Goal: Complete application form

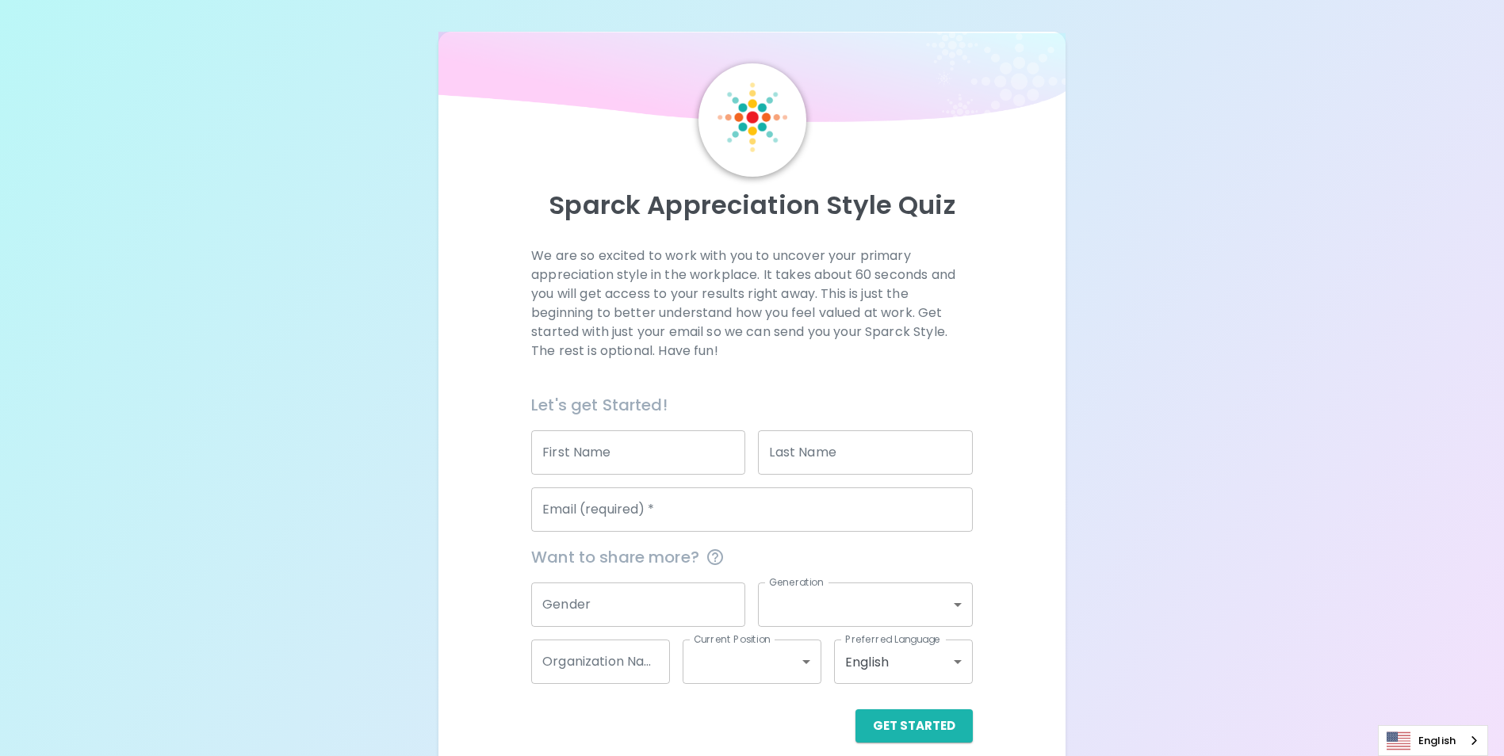
click at [645, 456] on input "First Name" at bounding box center [638, 453] width 214 height 44
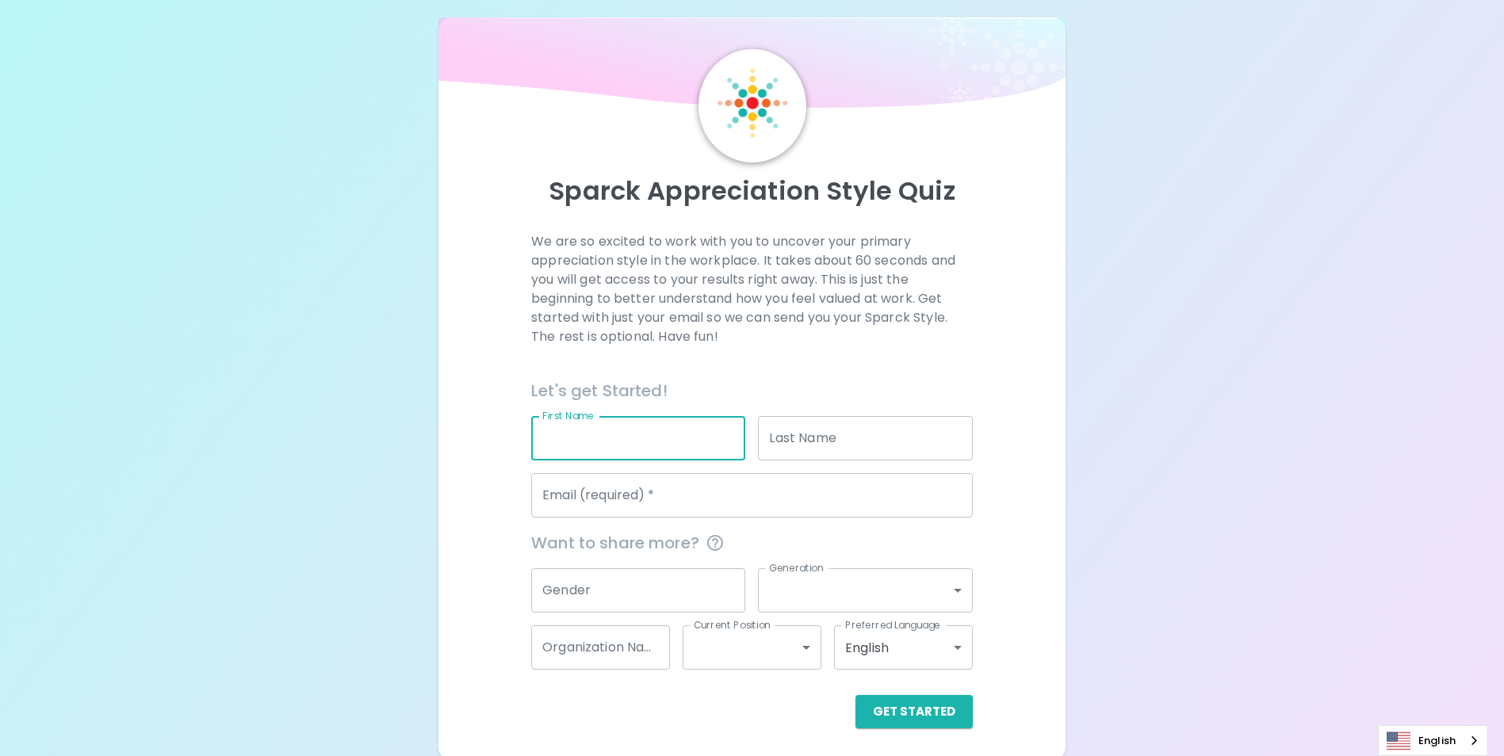
scroll to position [18, 0]
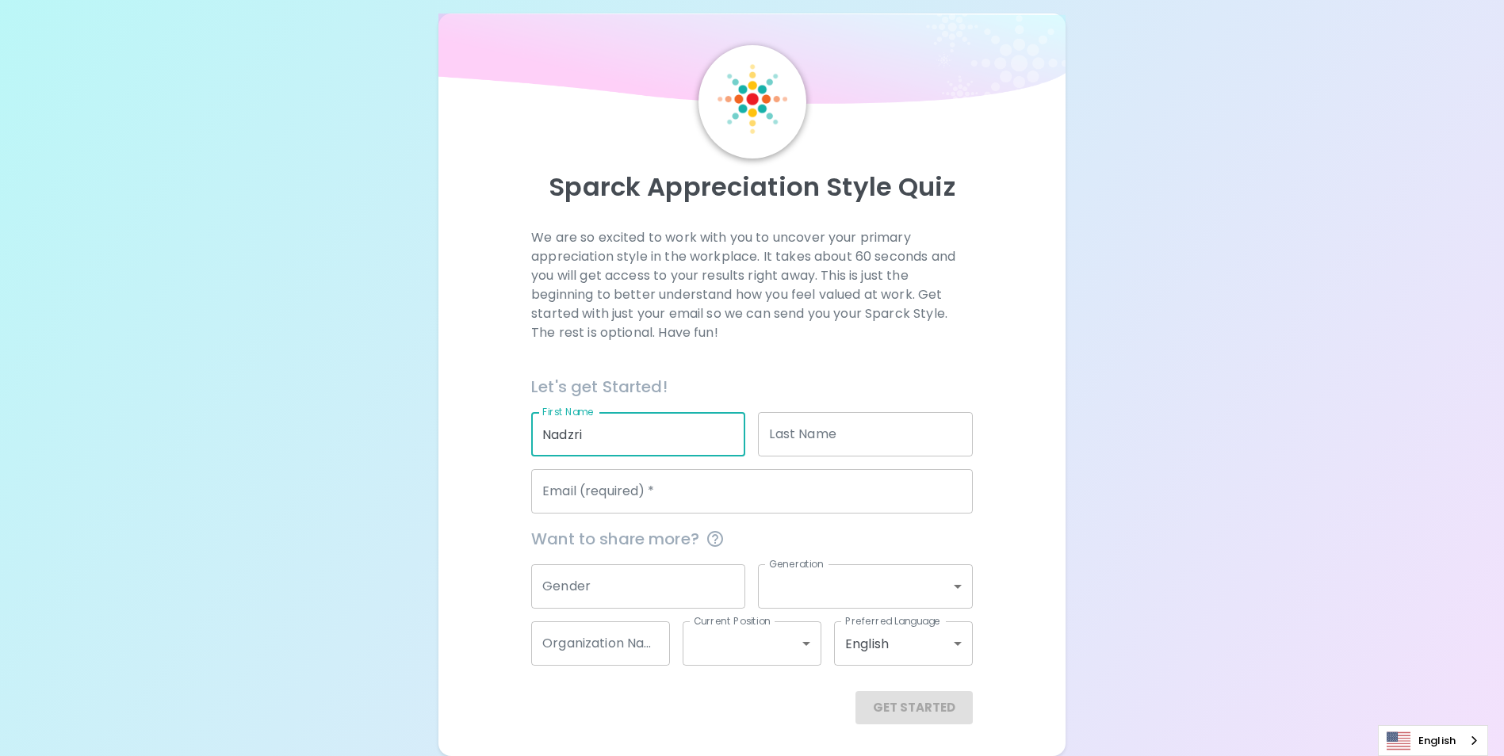
type input "Nadzri"
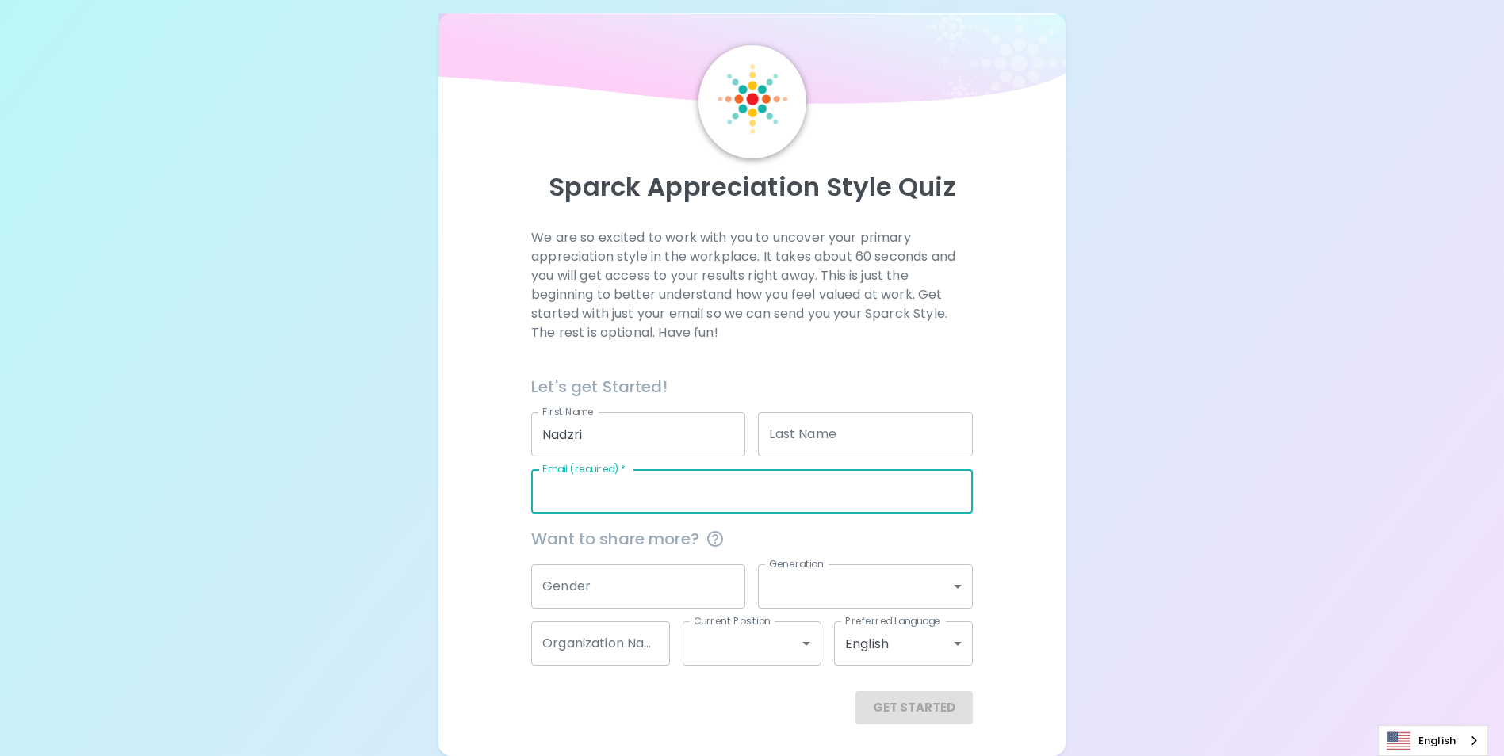
click at [693, 492] on input "Email (required)   *" at bounding box center [752, 491] width 442 height 44
type input "[EMAIL_ADDRESS][DOMAIN_NAME]"
click at [924, 701] on button "Get Started" at bounding box center [913, 707] width 117 height 33
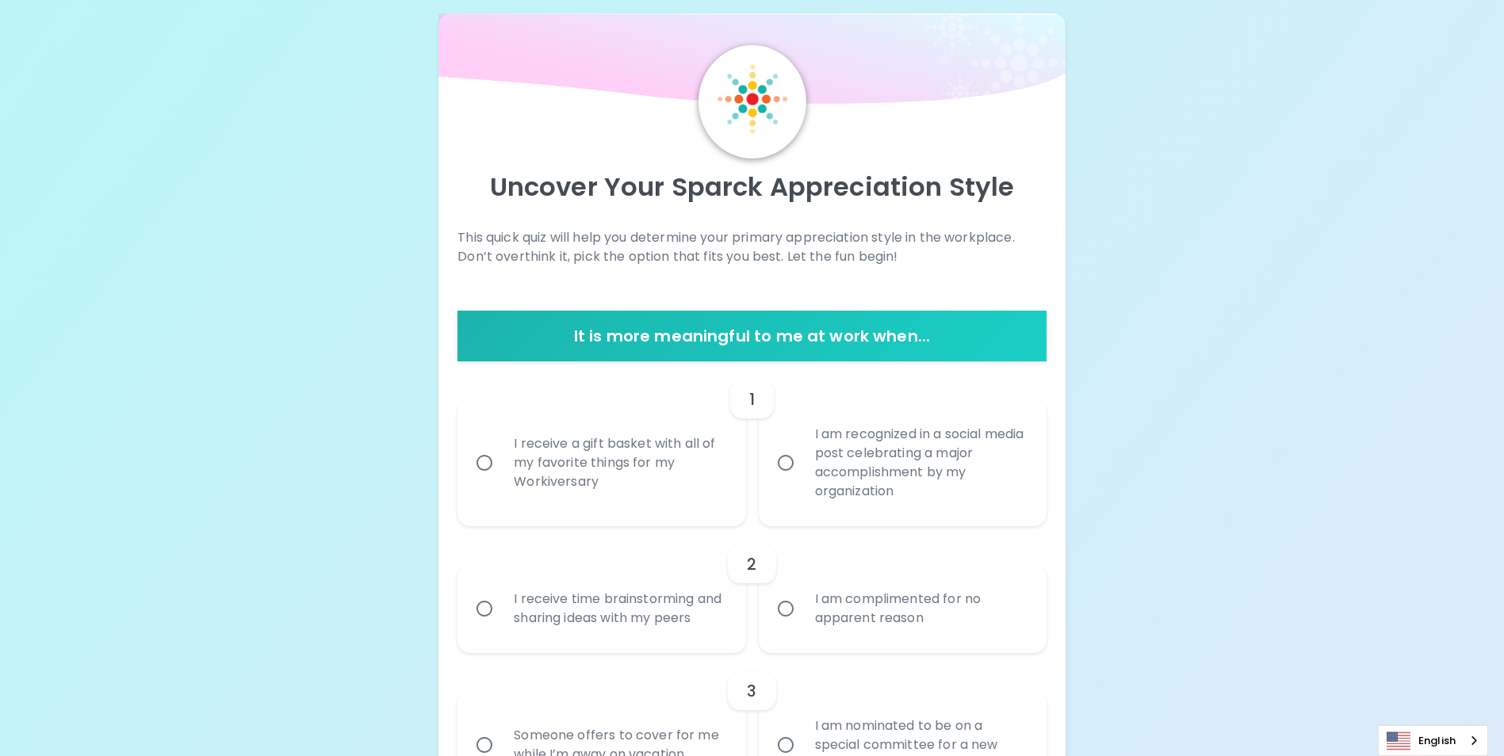
click at [483, 462] on input "I receive a gift basket with all of my favorite things for my Workiversary" at bounding box center [484, 462] width 33 height 33
radio input "true"
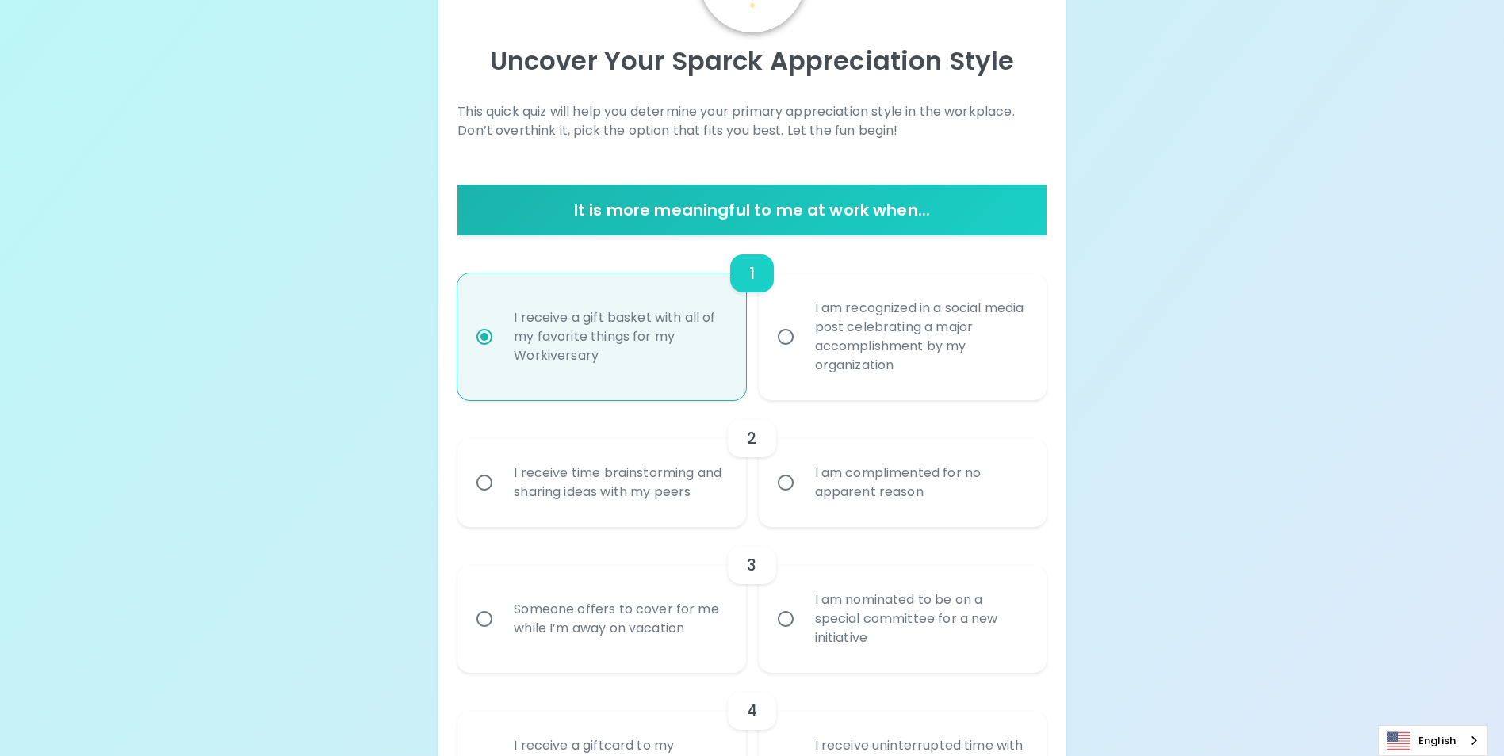
scroll to position [145, 0]
click at [785, 492] on input "I am complimented for no apparent reason" at bounding box center [785, 481] width 33 height 33
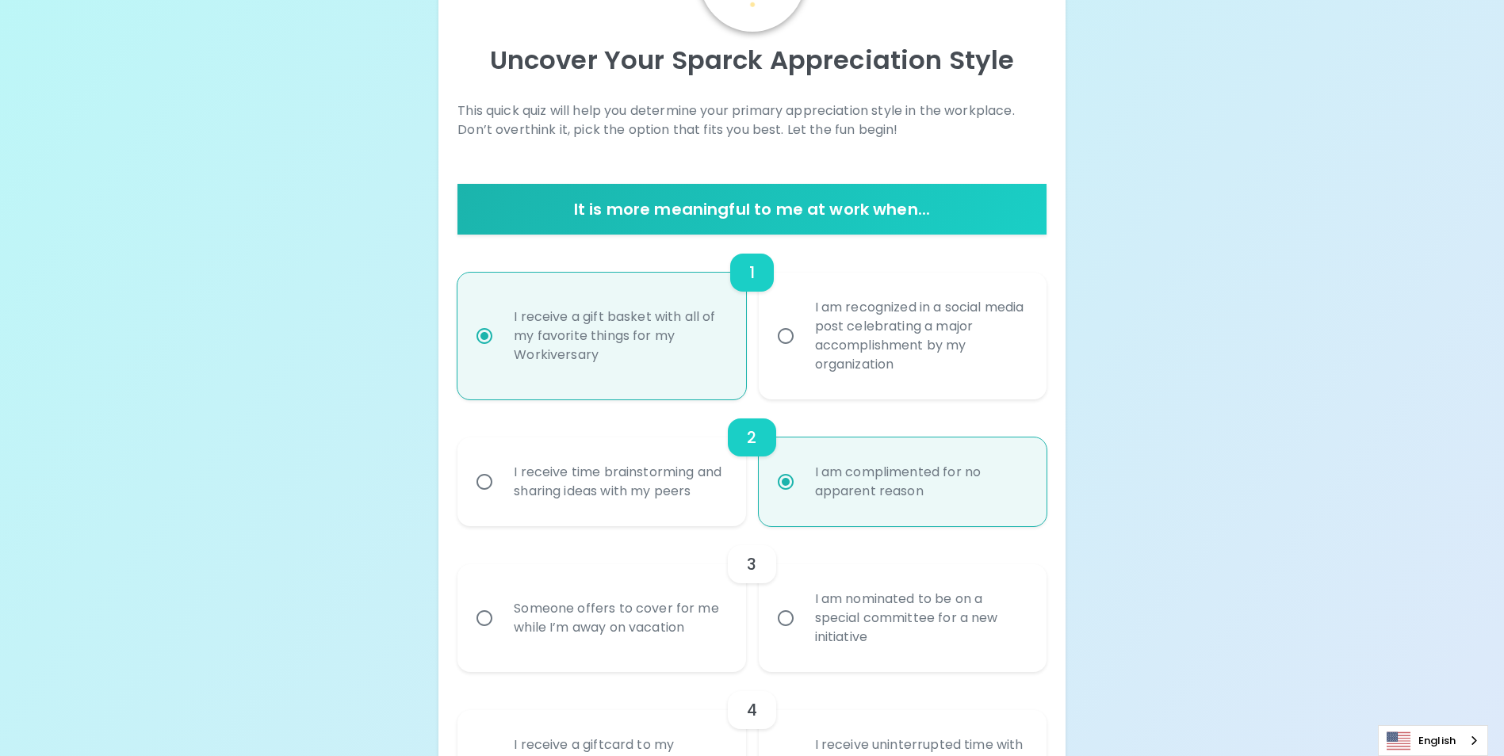
scroll to position [272, 0]
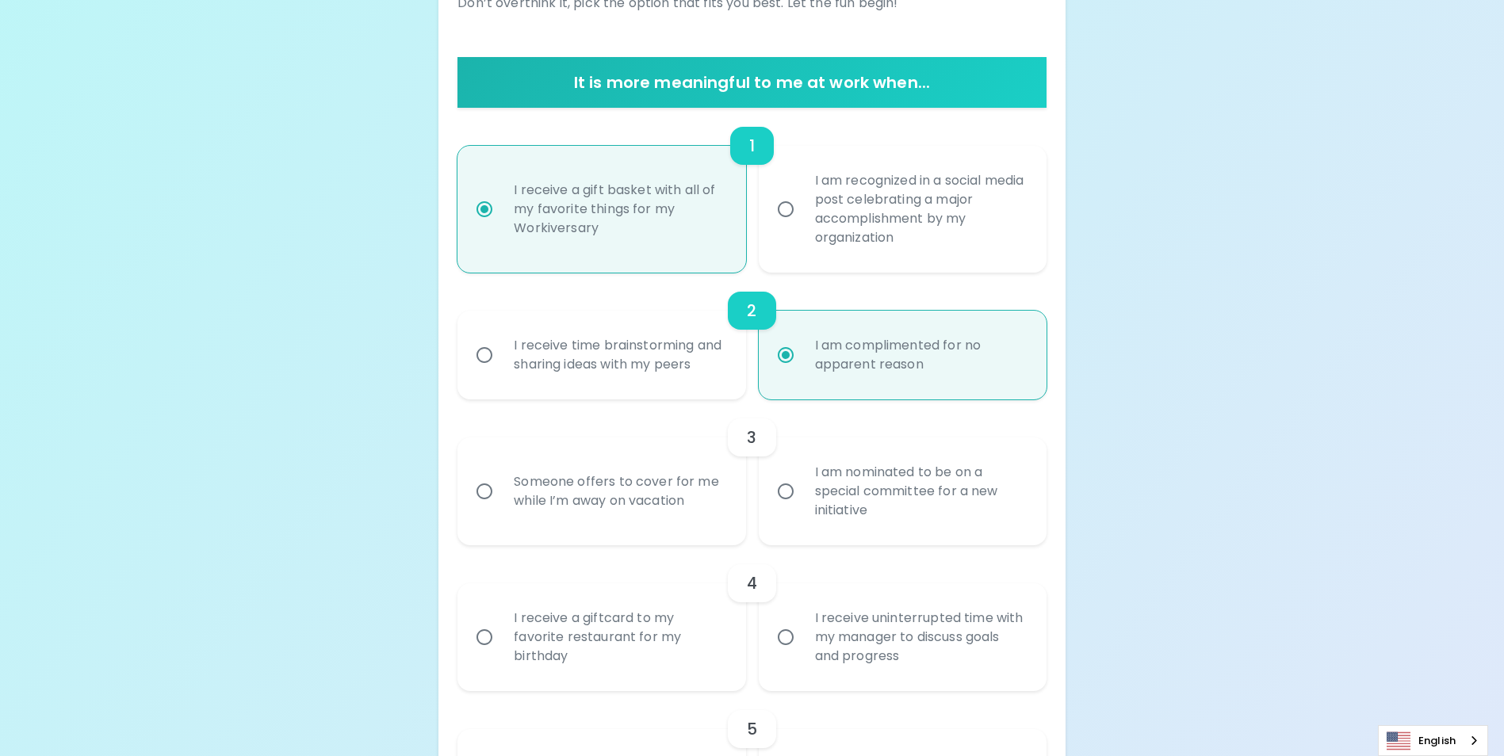
radio input "true"
click at [484, 508] on input "Someone offers to cover for me while I’m away on vacation" at bounding box center [484, 491] width 33 height 33
radio input "false"
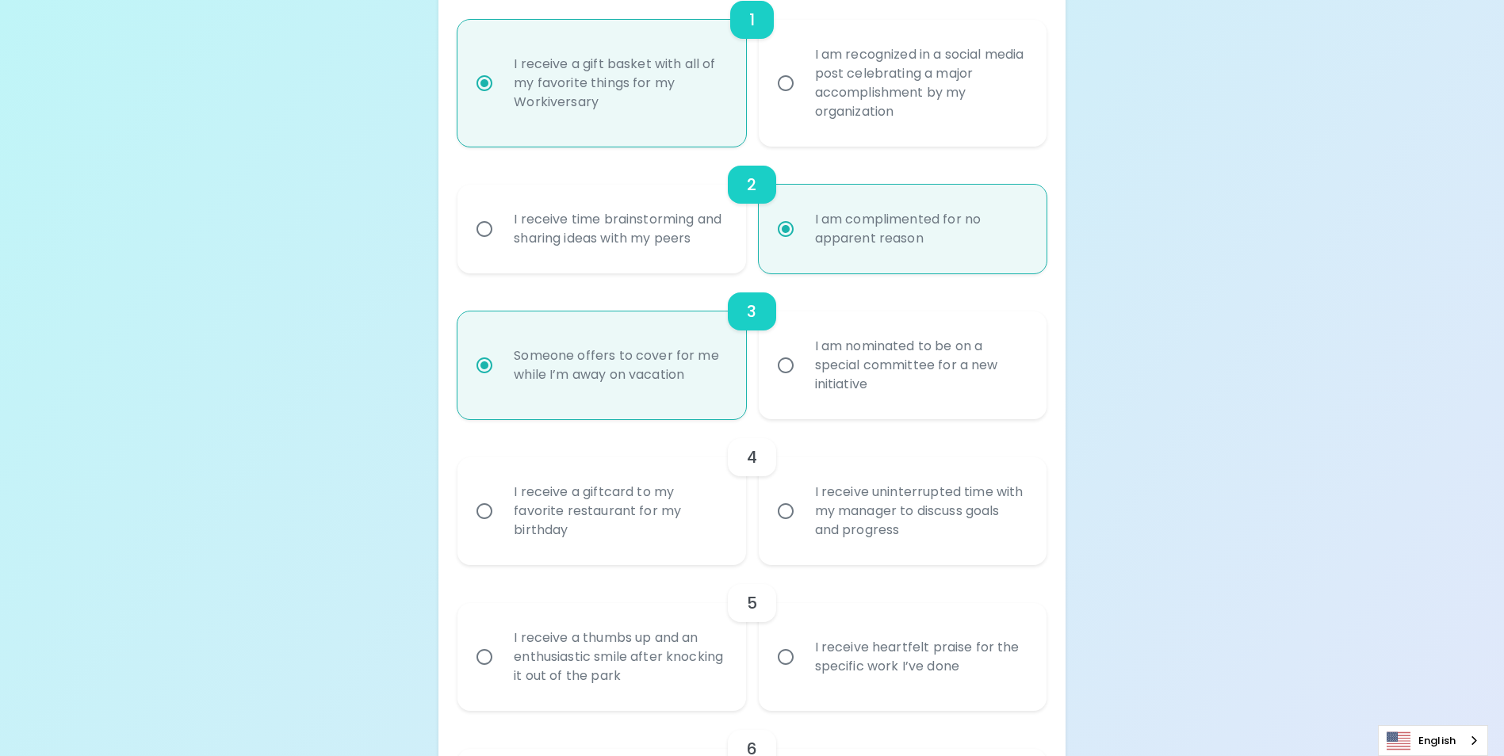
scroll to position [399, 0]
radio input "true"
click at [791, 527] on input "I receive uninterrupted time with my manager to discuss goals and progress" at bounding box center [785, 510] width 33 height 33
radio input "false"
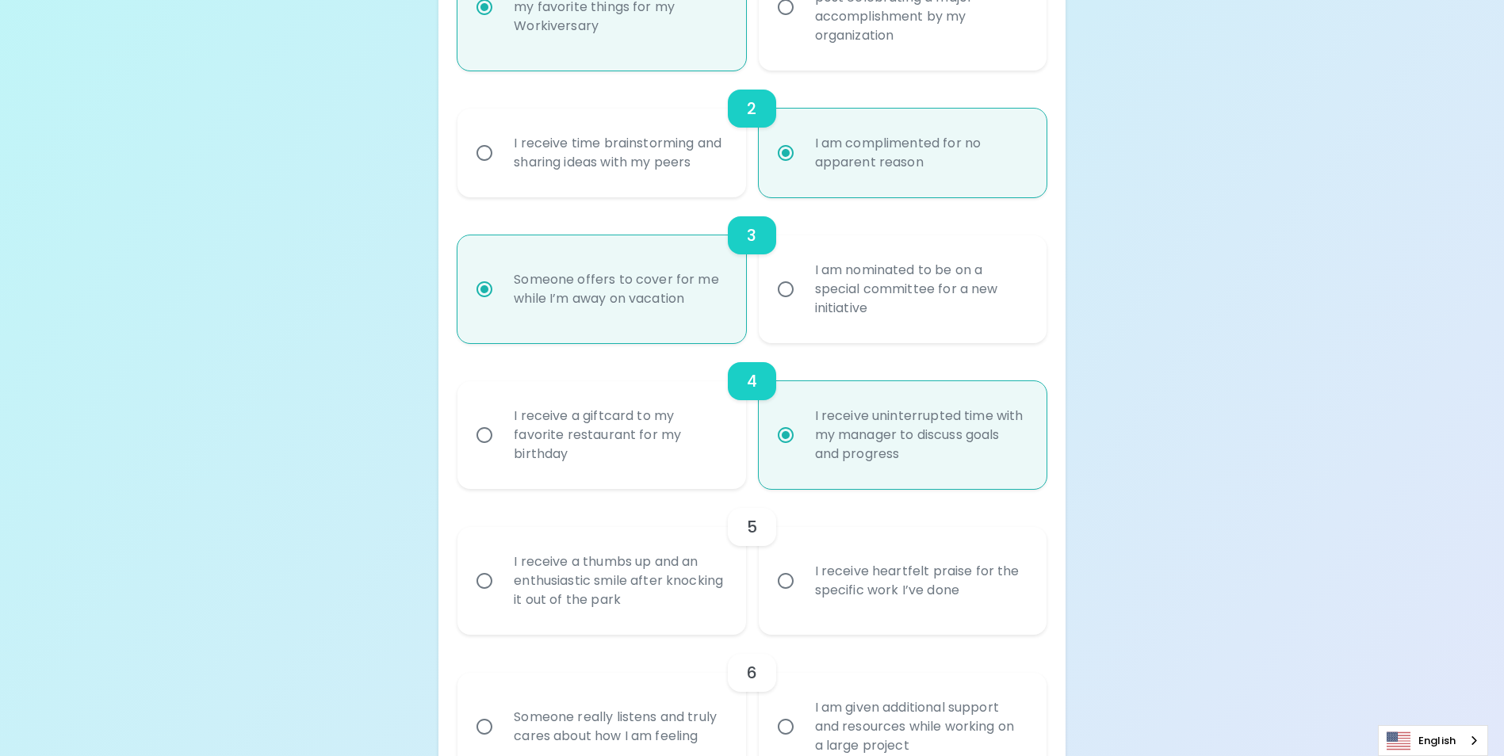
scroll to position [526, 0]
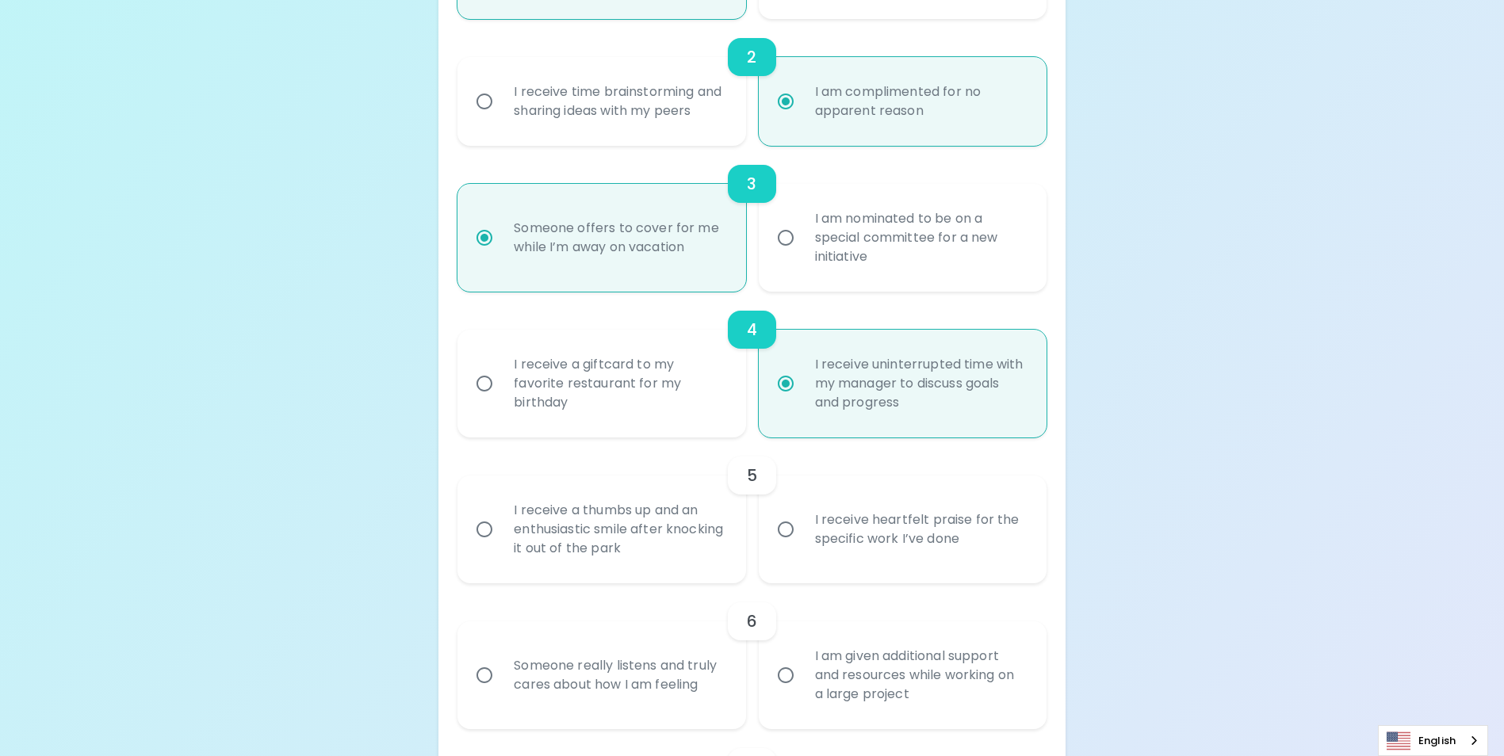
radio input "true"
click at [491, 546] on input "I receive a thumbs up and an enthusiastic smile after knocking it out of the pa…" at bounding box center [484, 529] width 33 height 33
radio input "false"
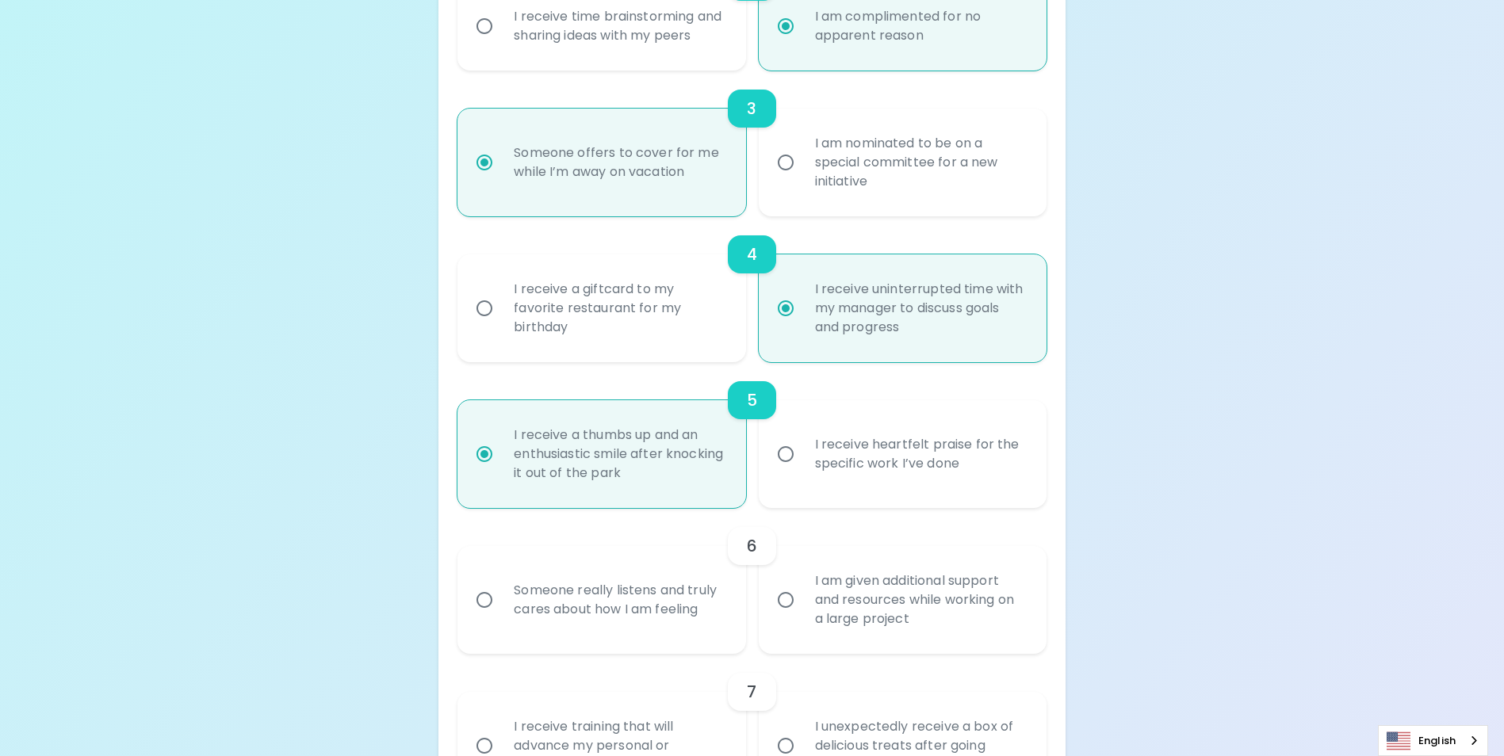
scroll to position [653, 0]
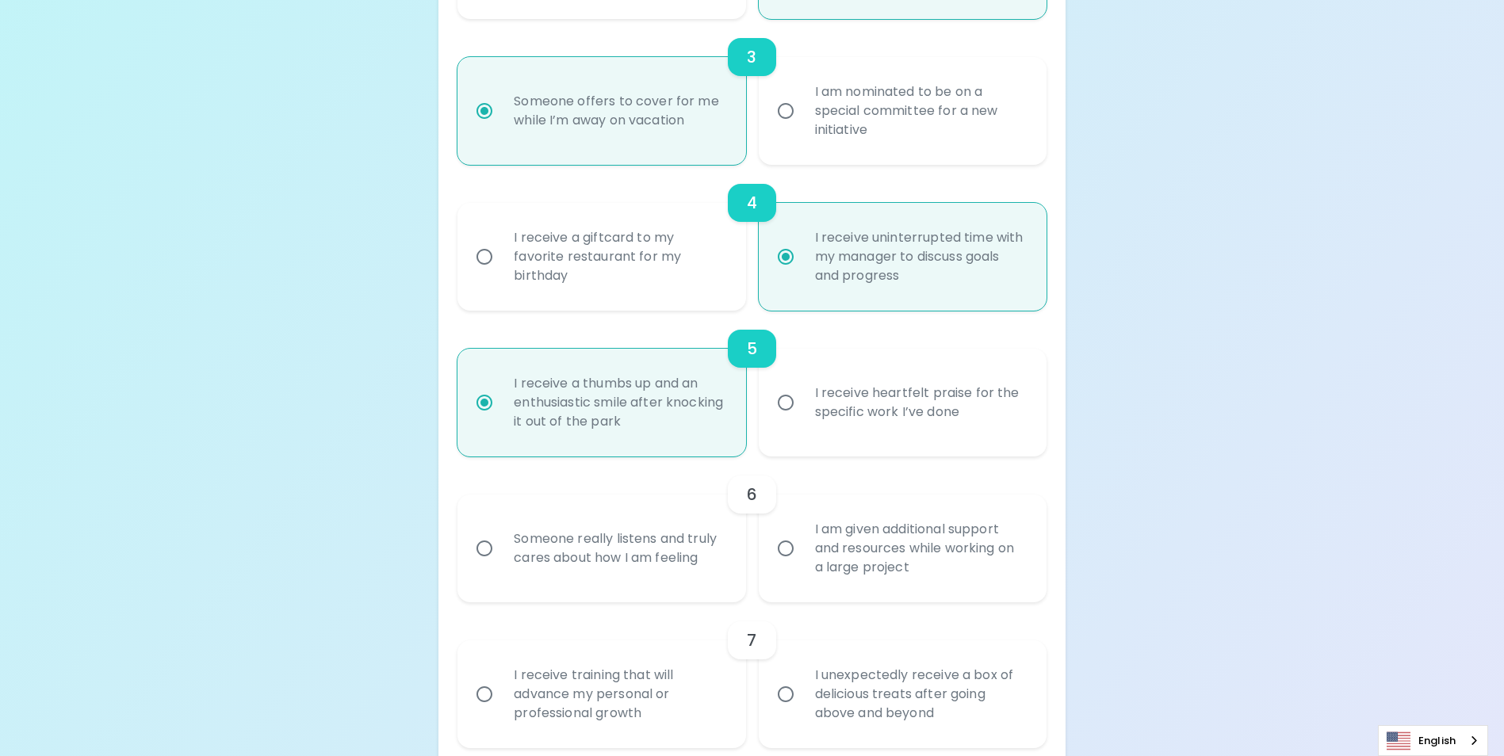
radio input "true"
click at [785, 565] on input "I am given additional support and resources while working on a large project" at bounding box center [785, 548] width 33 height 33
radio input "false"
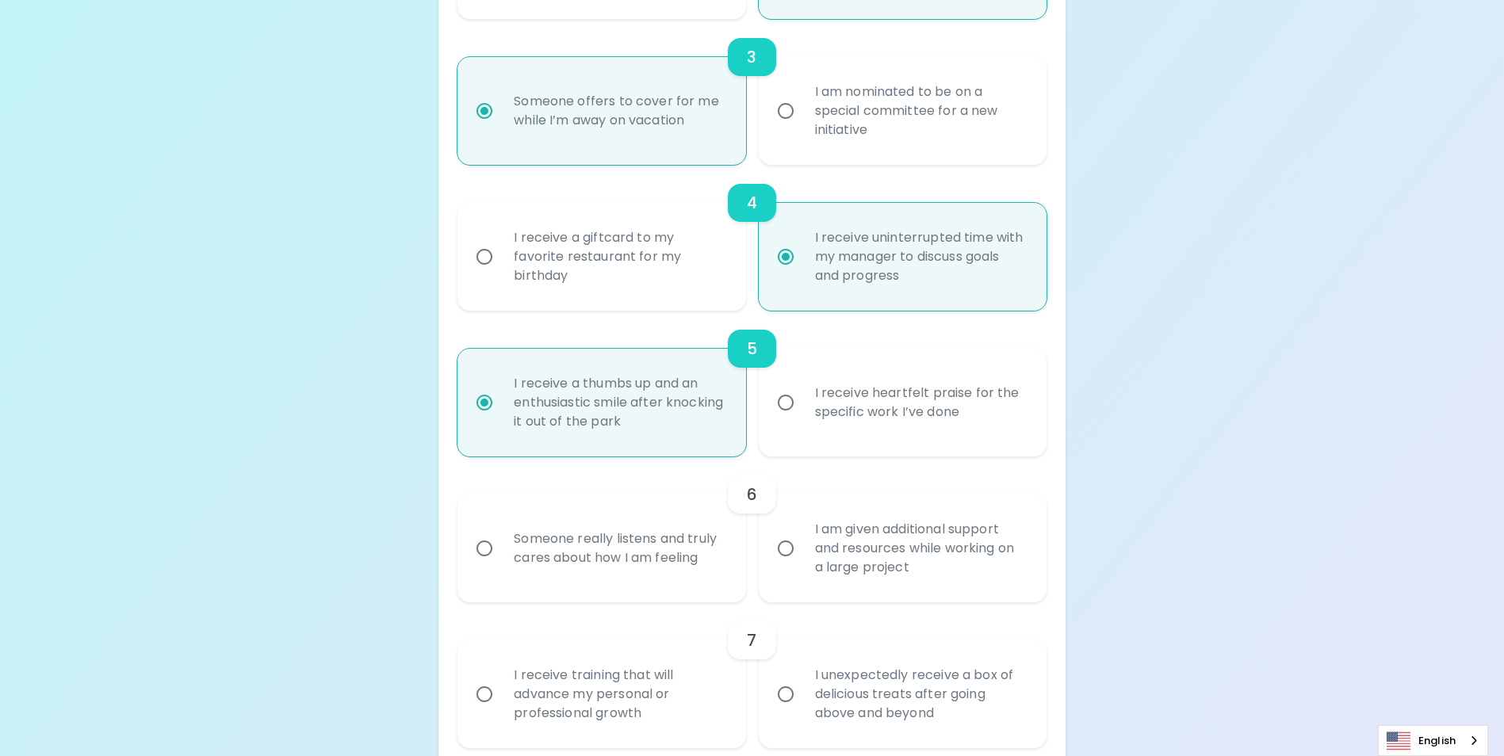
radio input "false"
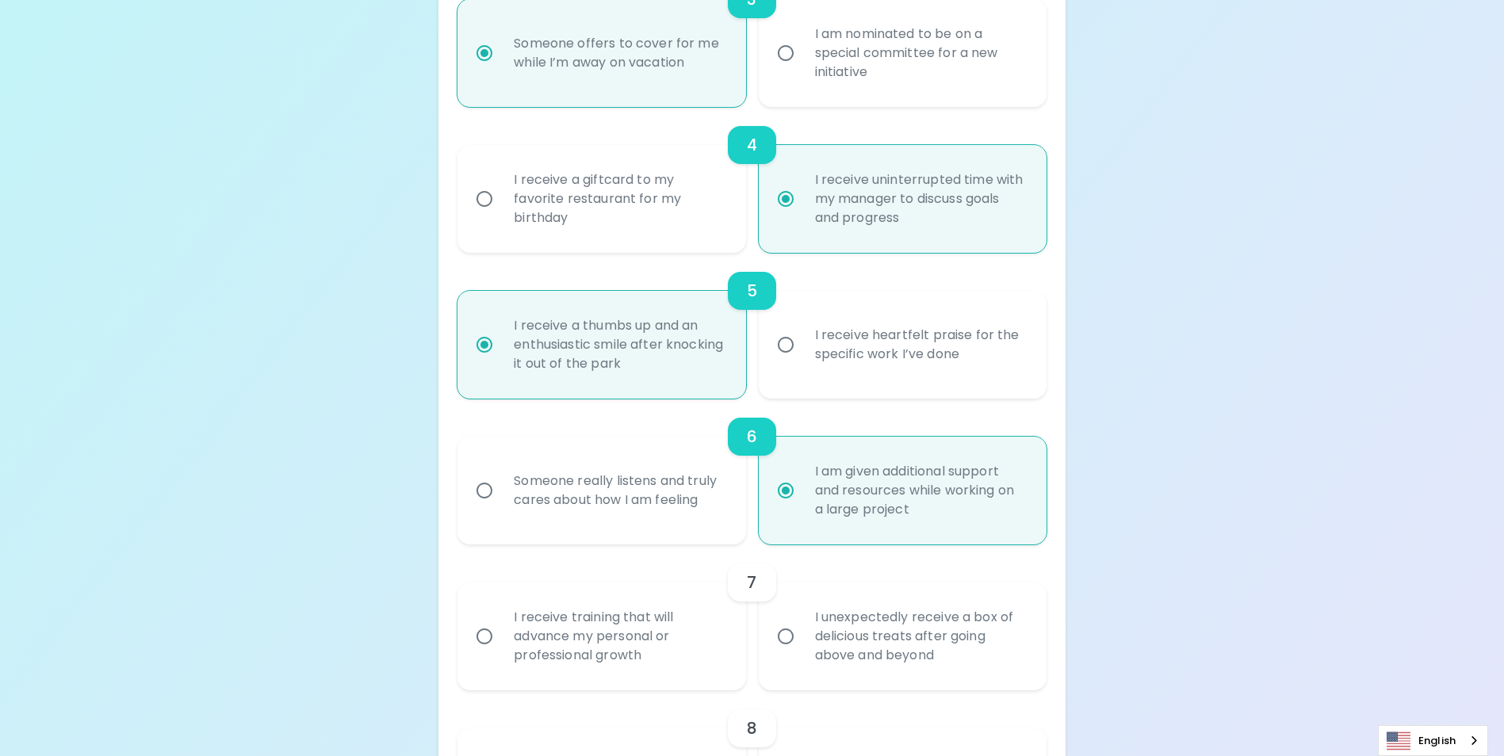
scroll to position [779, 0]
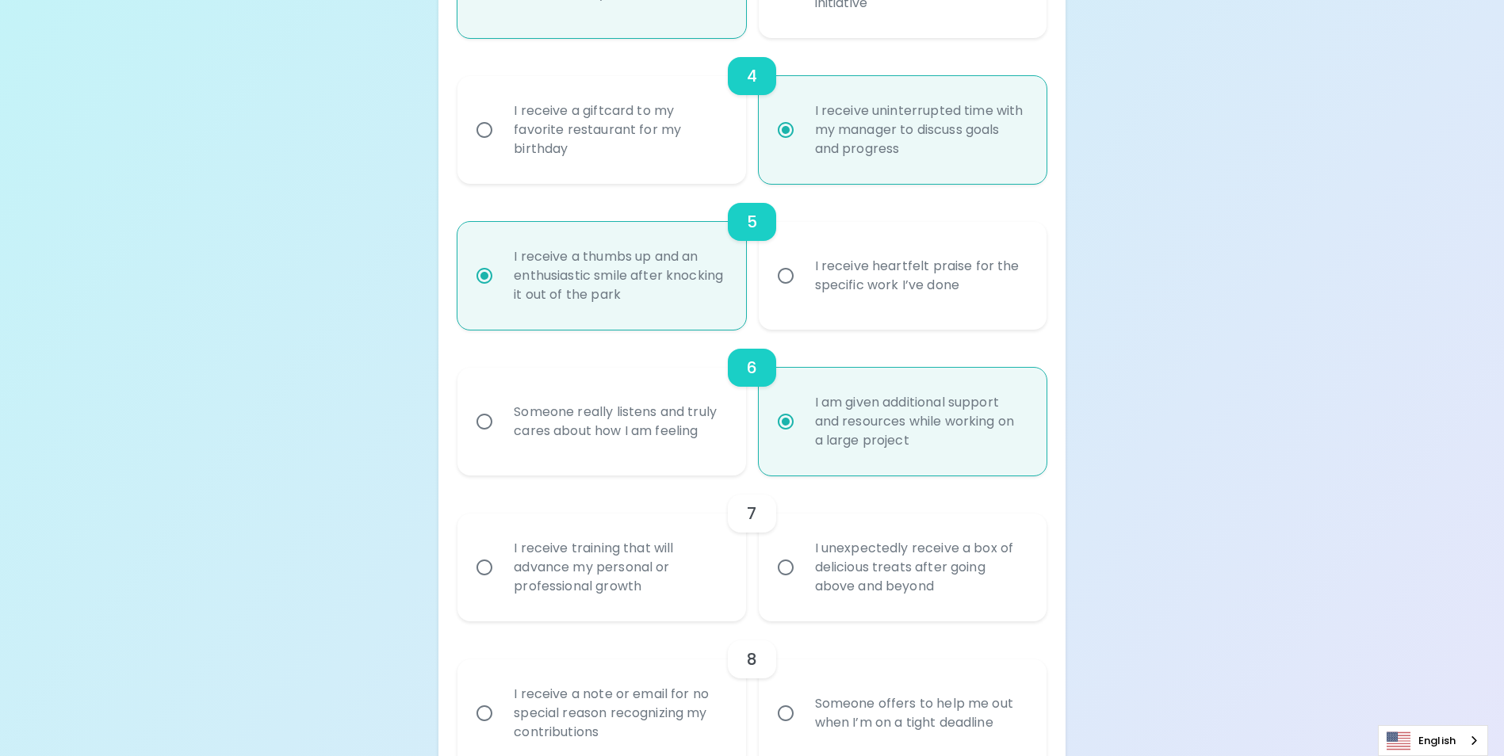
radio input "true"
click at [479, 584] on input "I receive training that will advance my personal or professional growth" at bounding box center [484, 567] width 33 height 33
radio input "false"
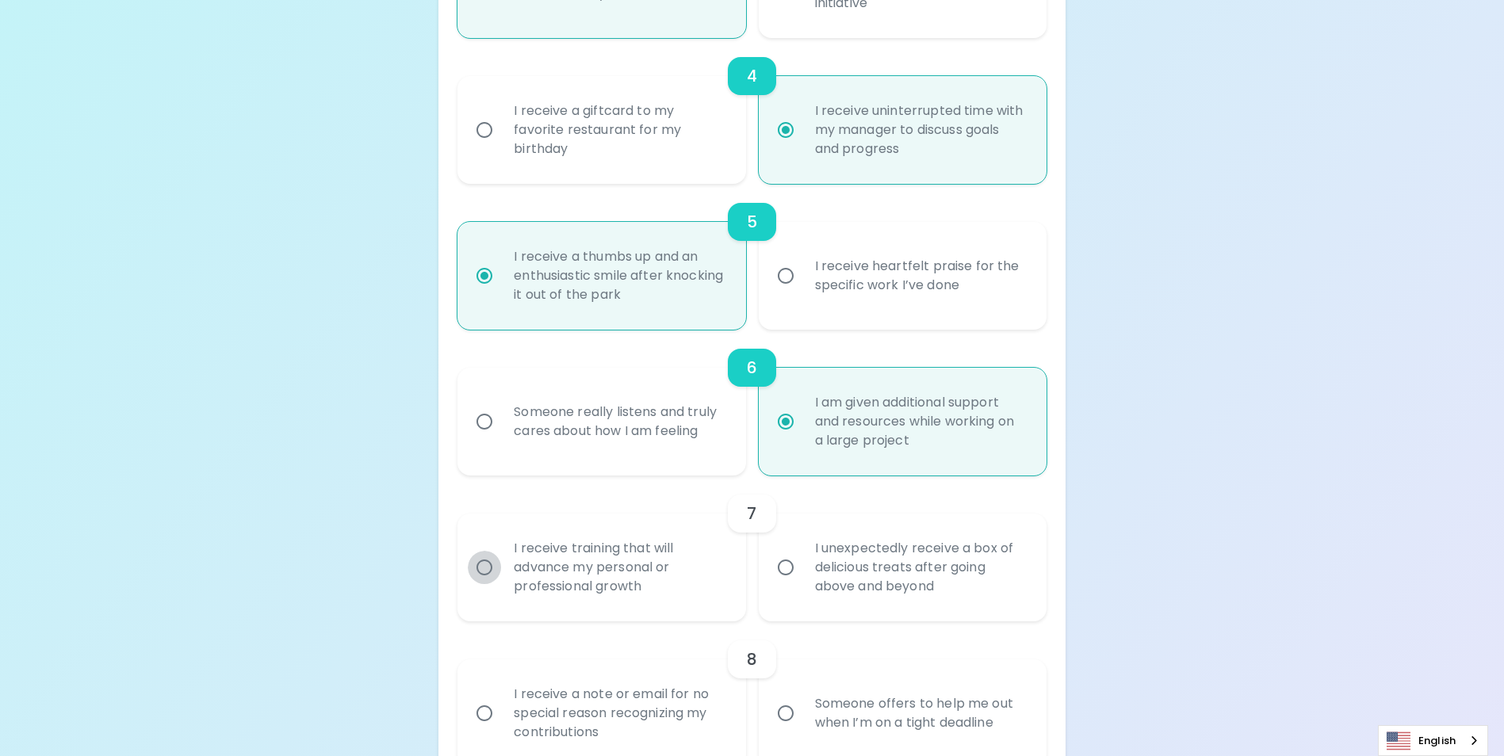
radio input "false"
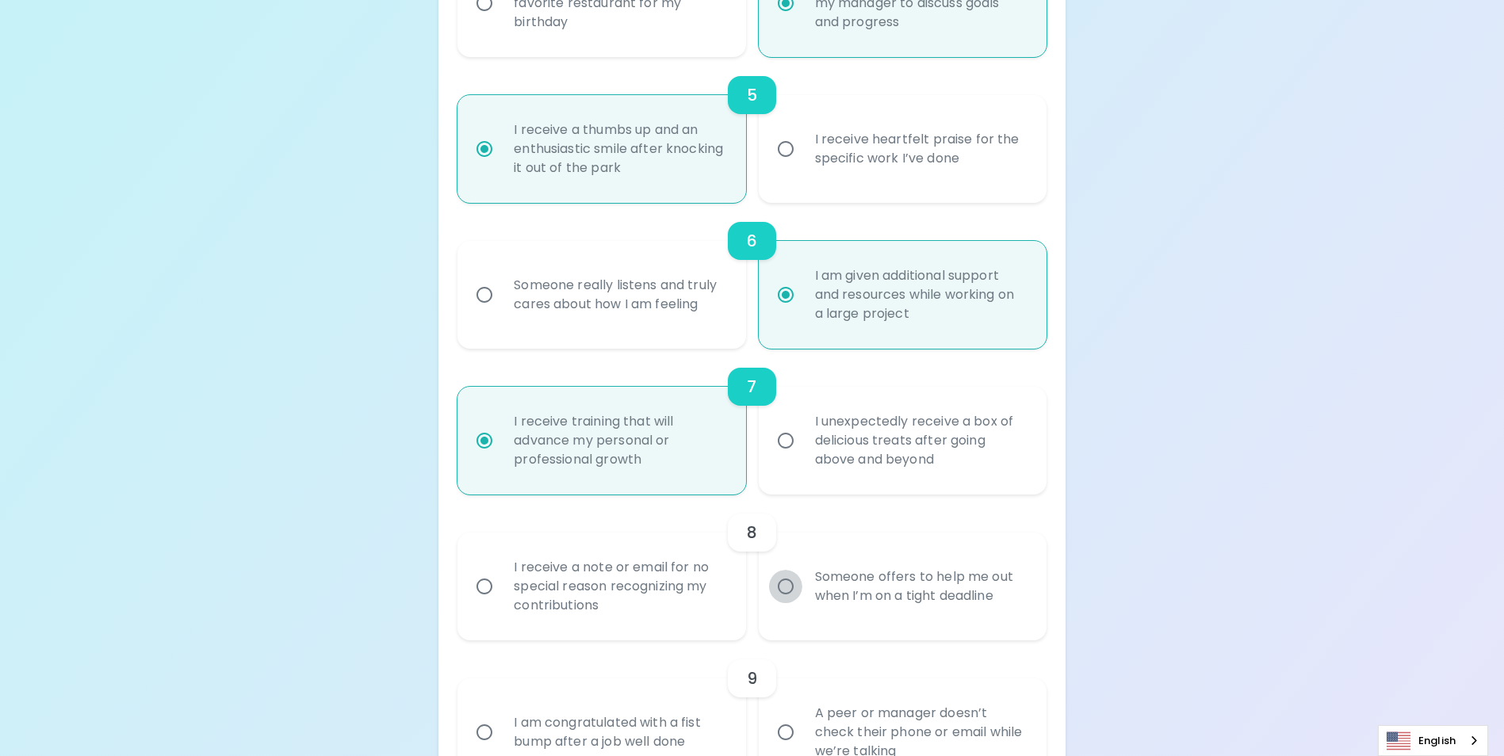
radio input "true"
click at [790, 603] on input "Someone offers to help me out when I’m on a tight deadline" at bounding box center [785, 586] width 33 height 33
radio input "false"
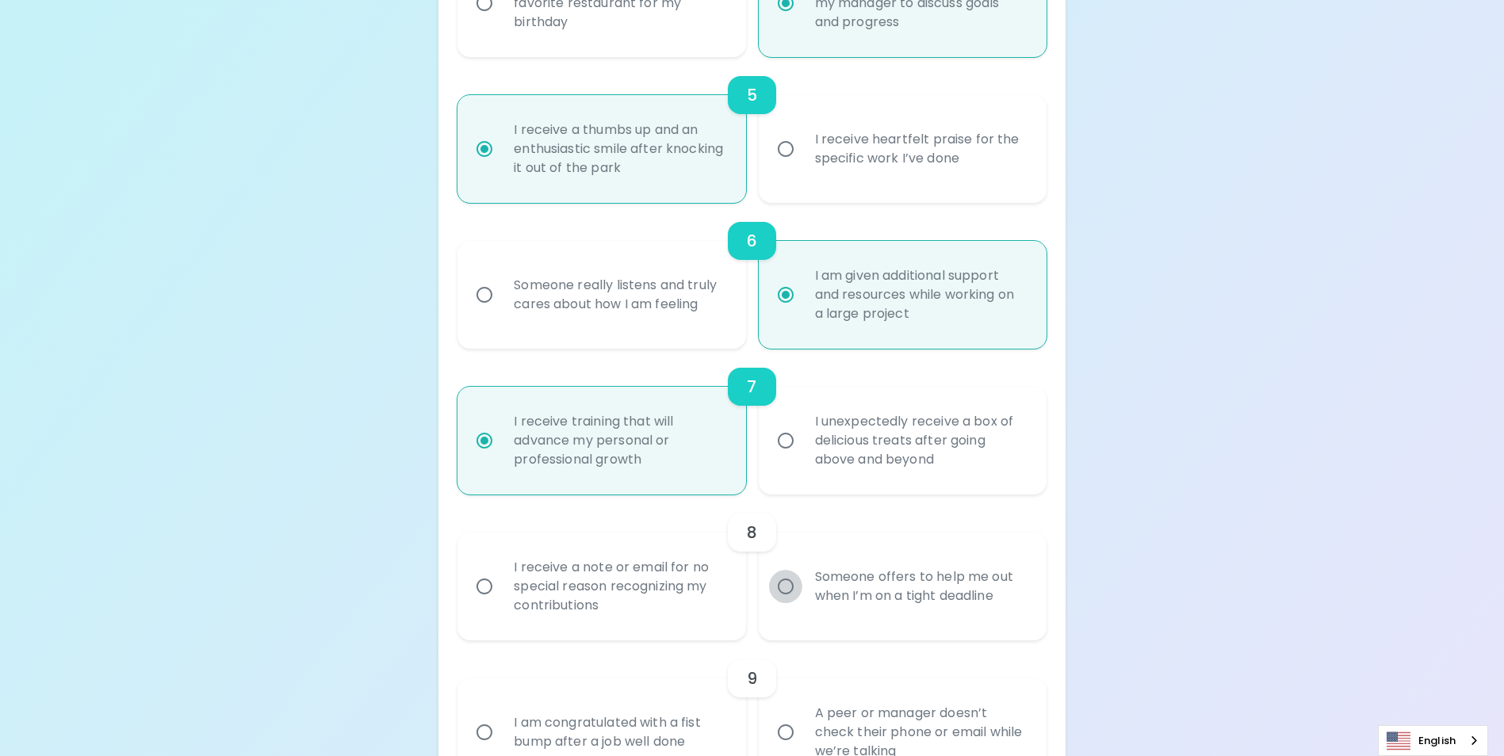
radio input "false"
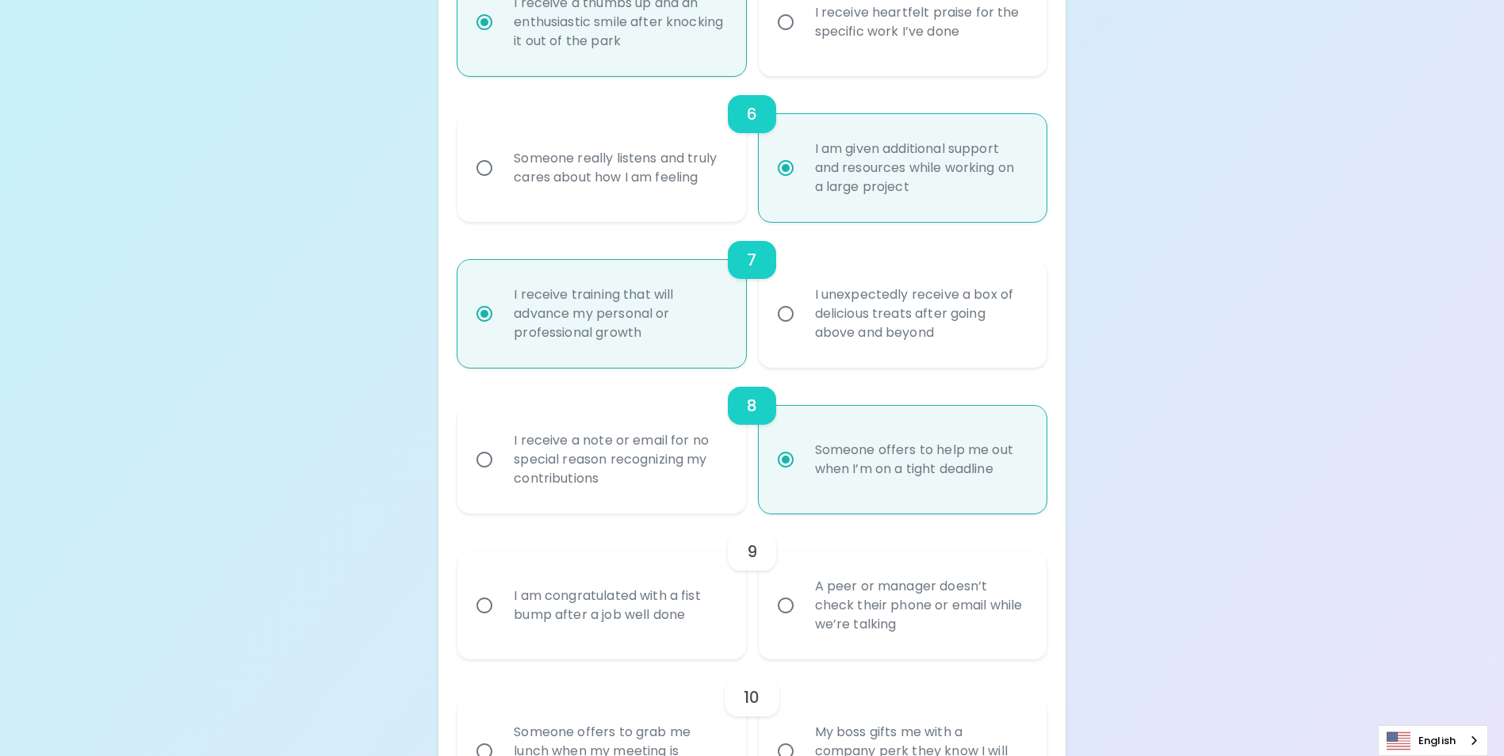
radio input "true"
click at [483, 622] on input "I am congratulated with a fist bump after a job well done" at bounding box center [484, 605] width 33 height 33
radio input "false"
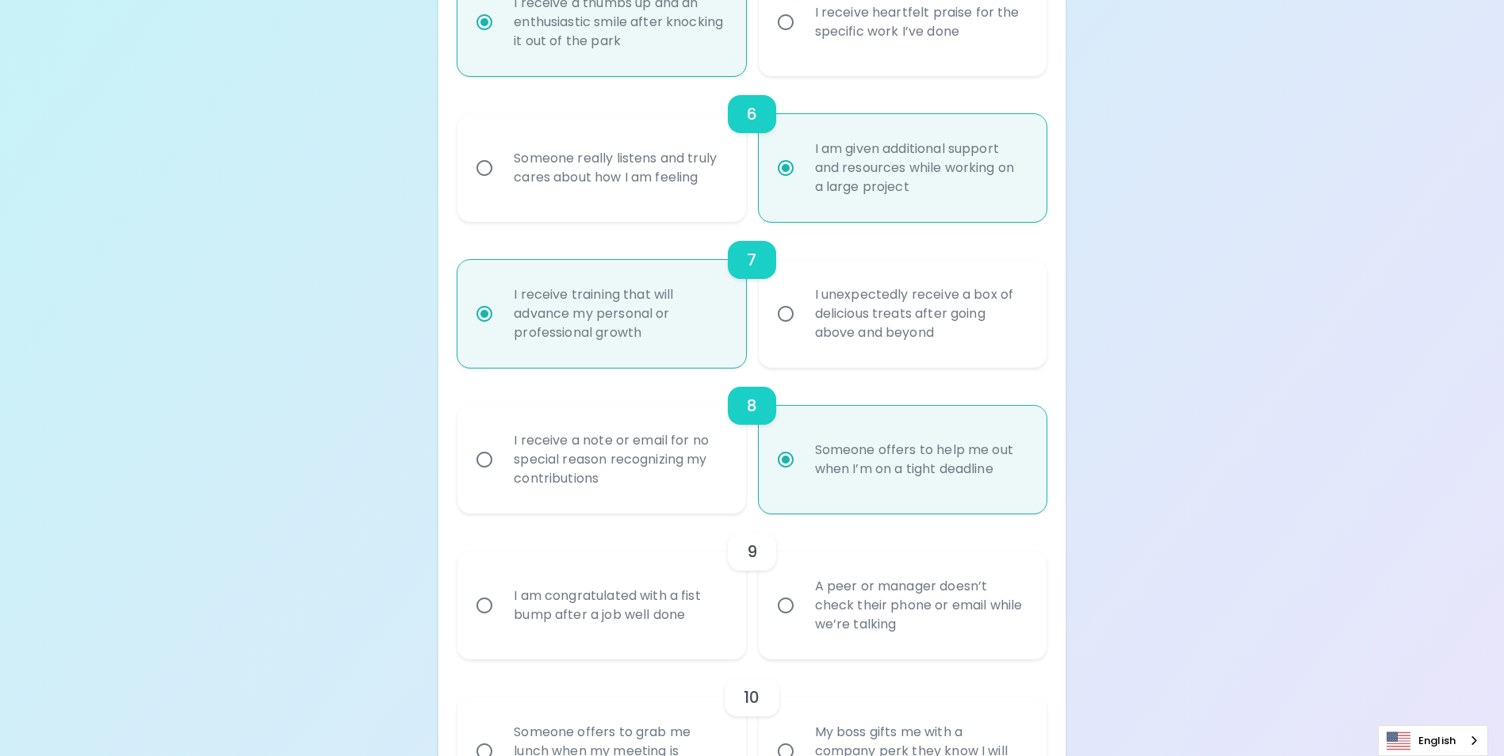
radio input "false"
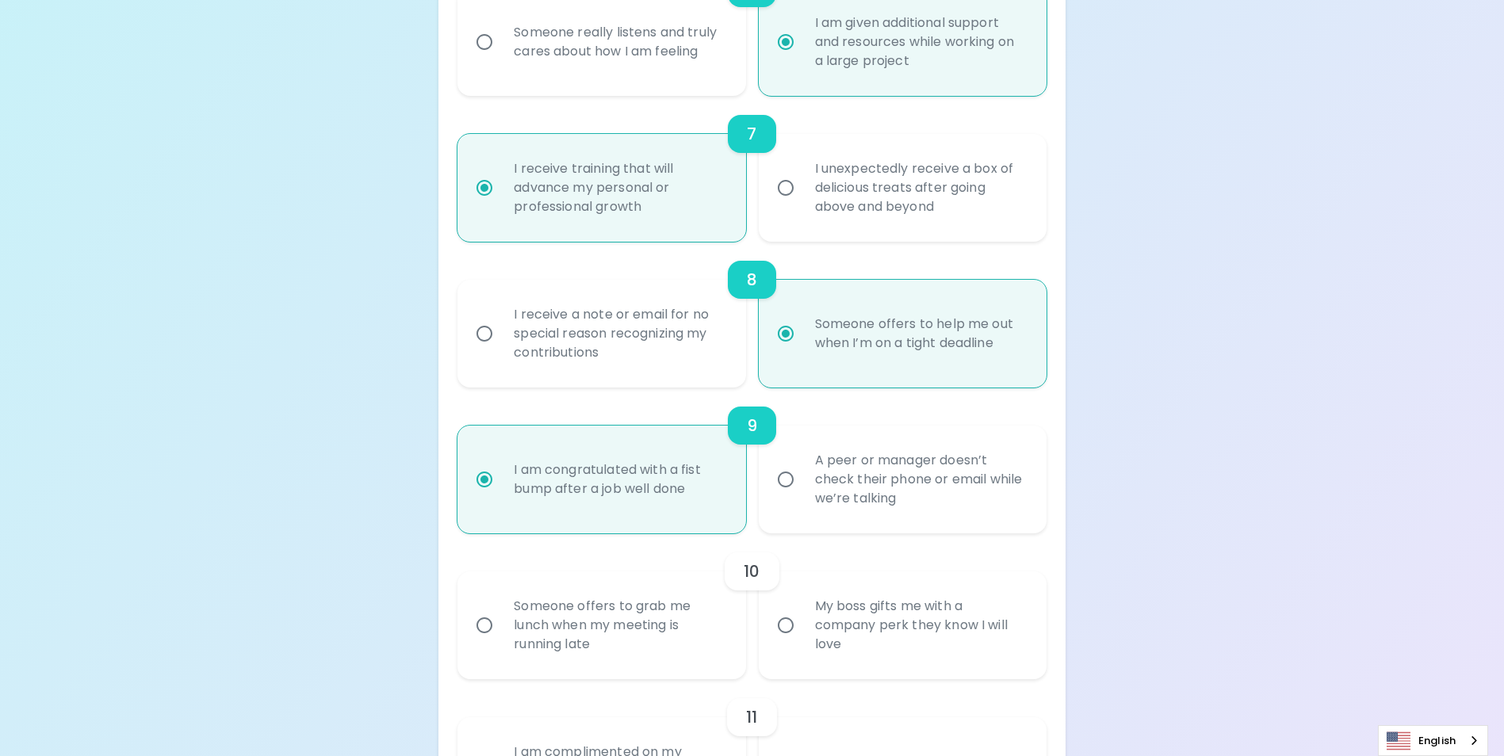
scroll to position [1160, 0]
radio input "true"
click at [787, 641] on input "My boss gifts me with a company perk they know I will love" at bounding box center [785, 624] width 33 height 33
radio input "false"
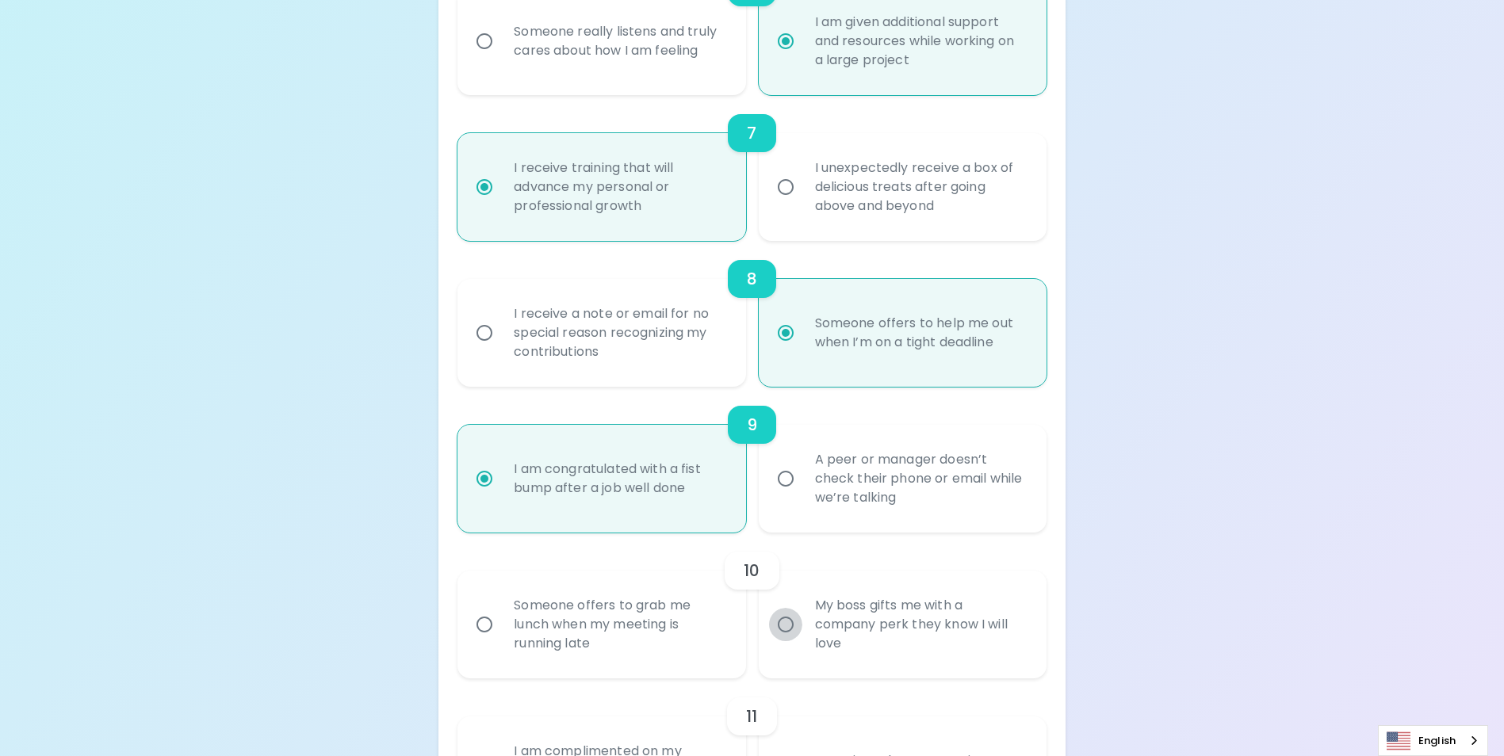
radio input "false"
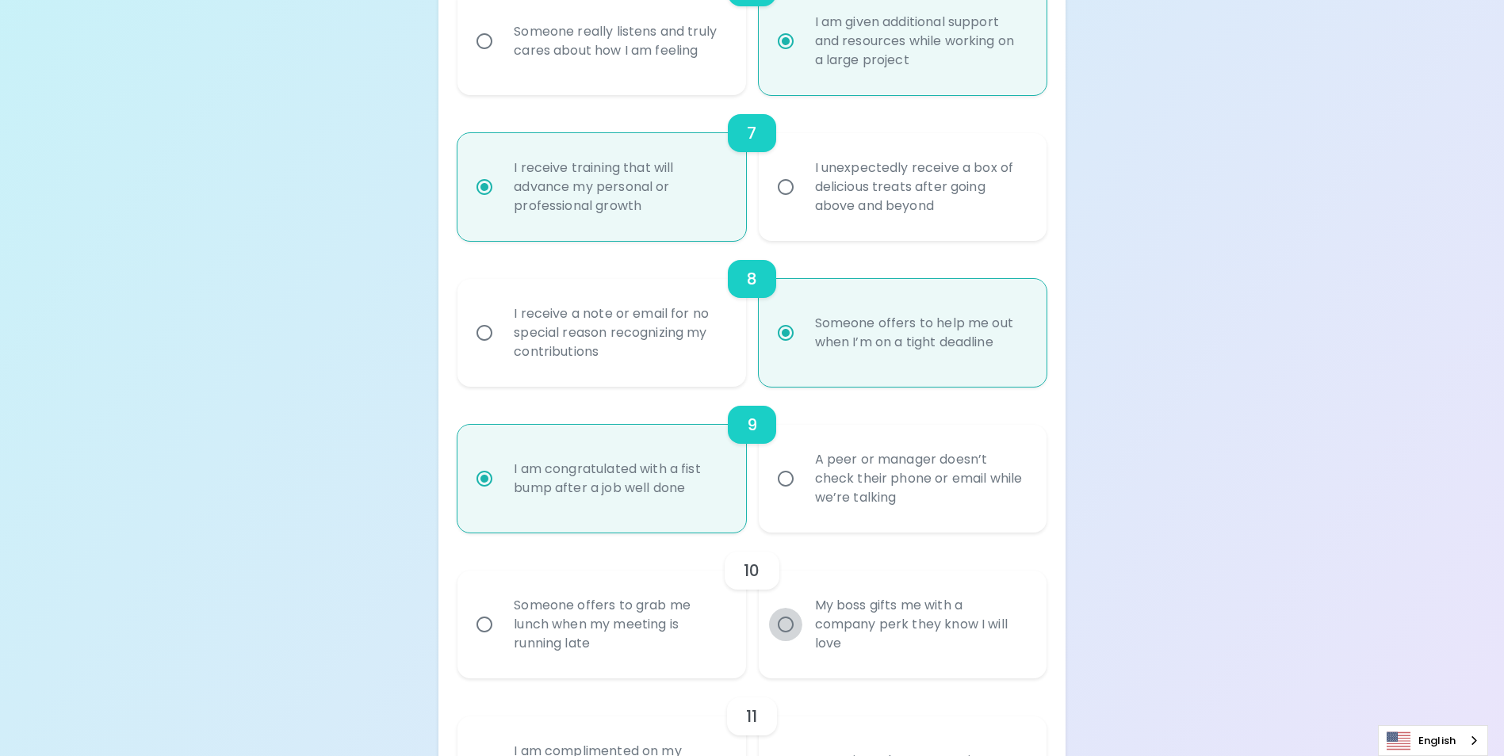
radio input "false"
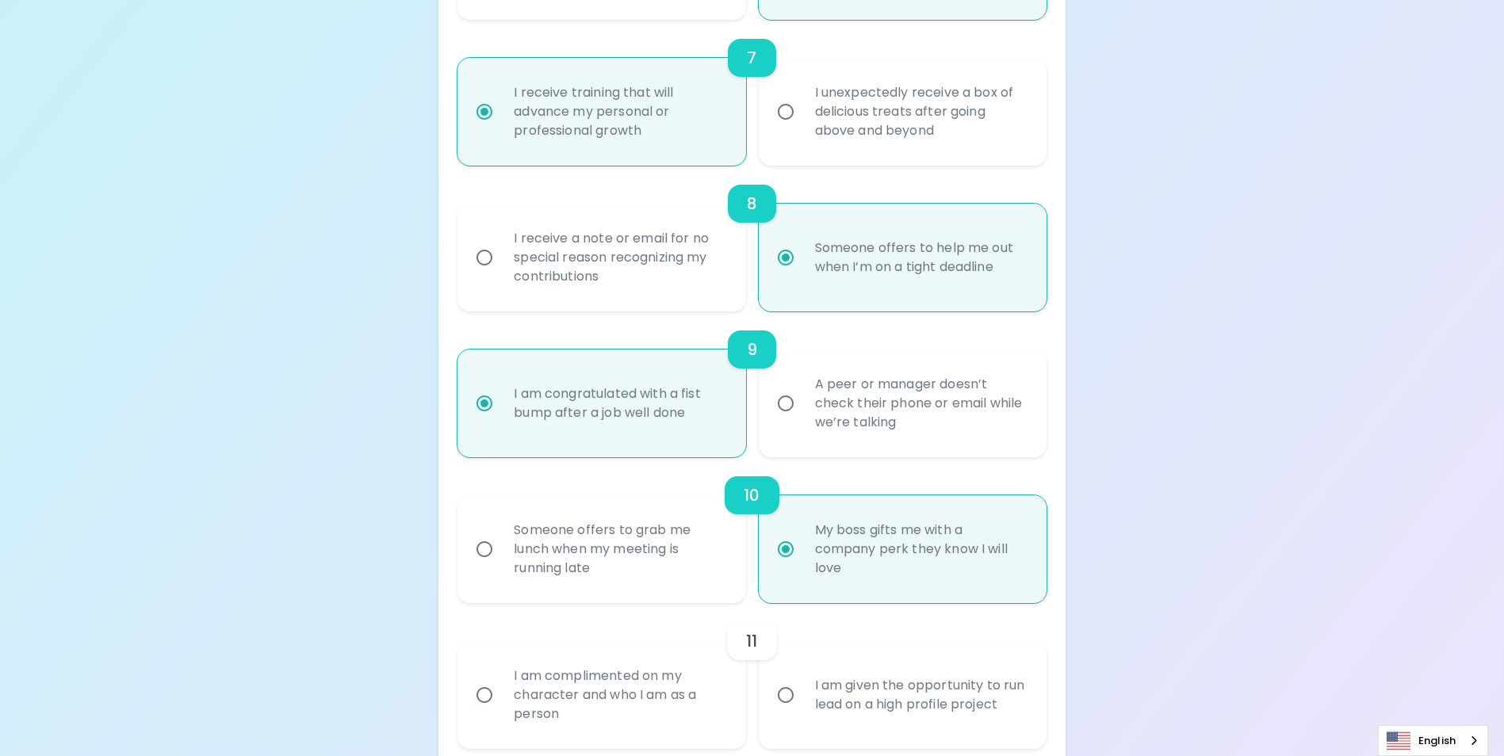
scroll to position [1287, 0]
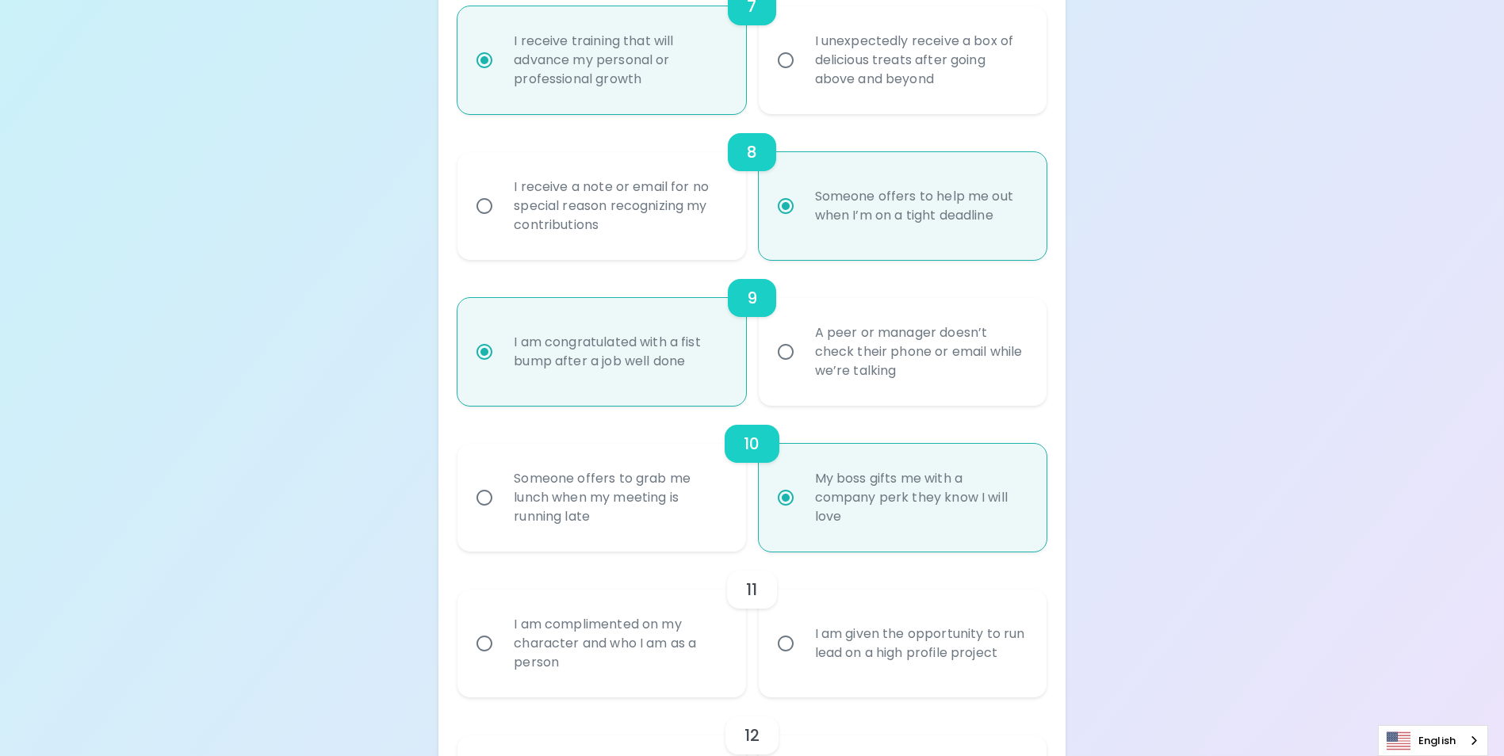
radio input "true"
click at [488, 660] on input "I am complimented on my character and who I am as a person" at bounding box center [484, 643] width 33 height 33
radio input "false"
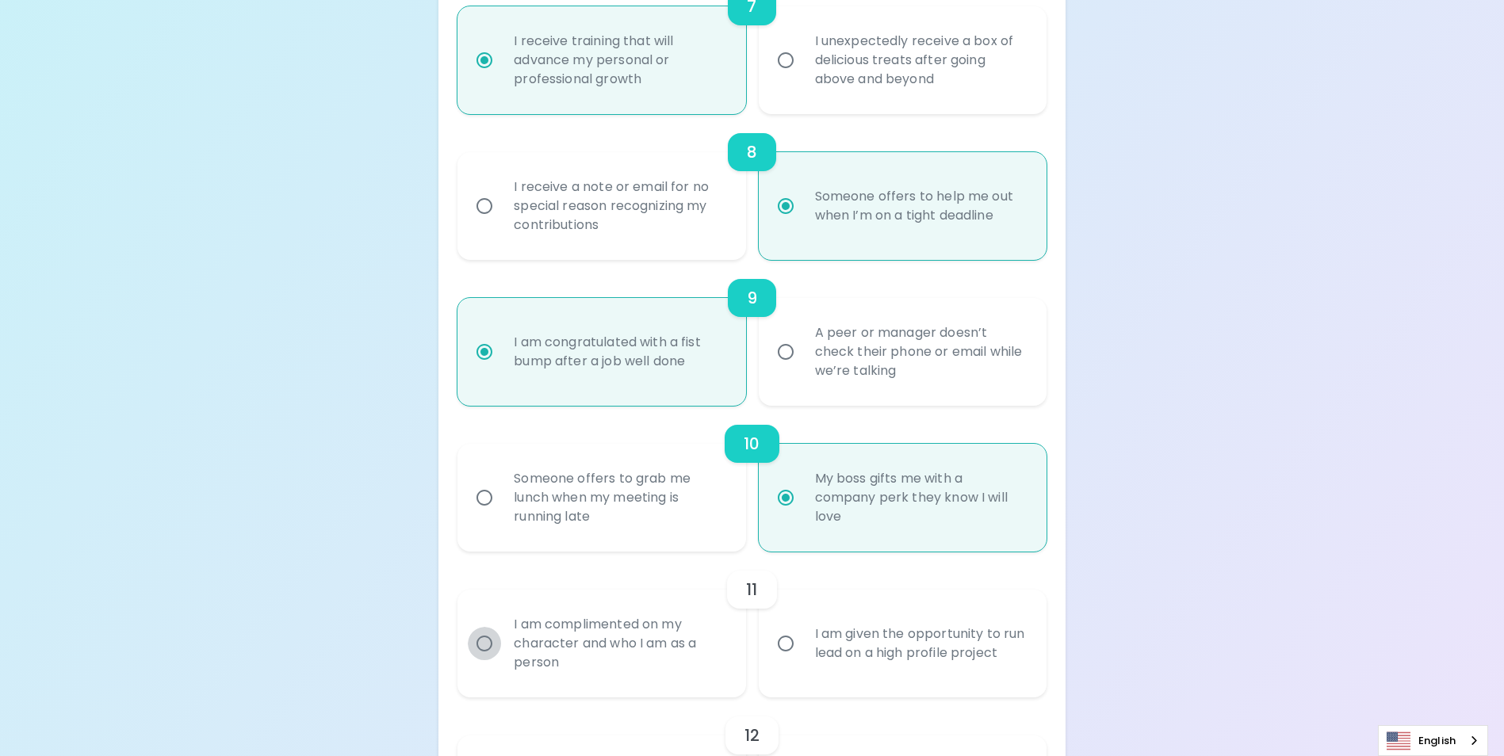
radio input "false"
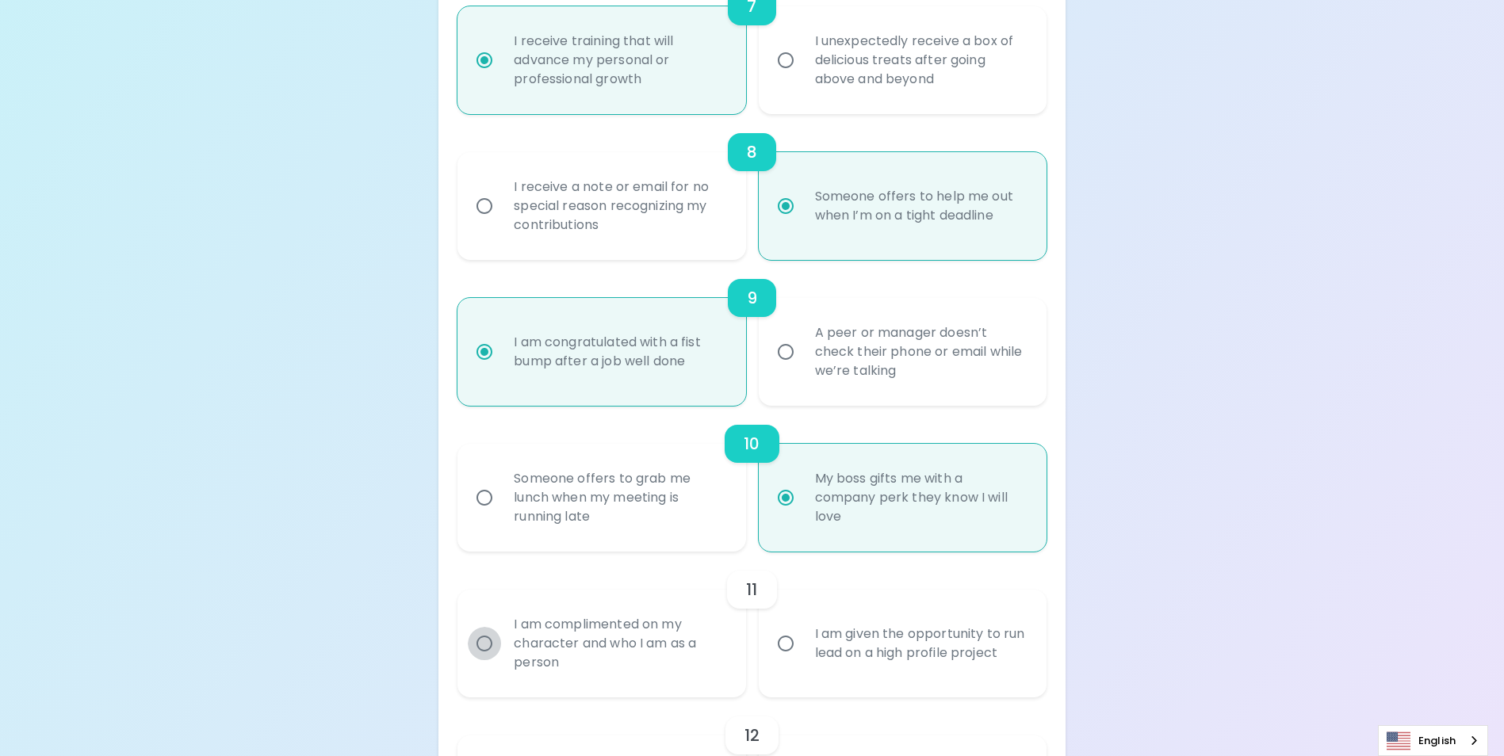
radio input "false"
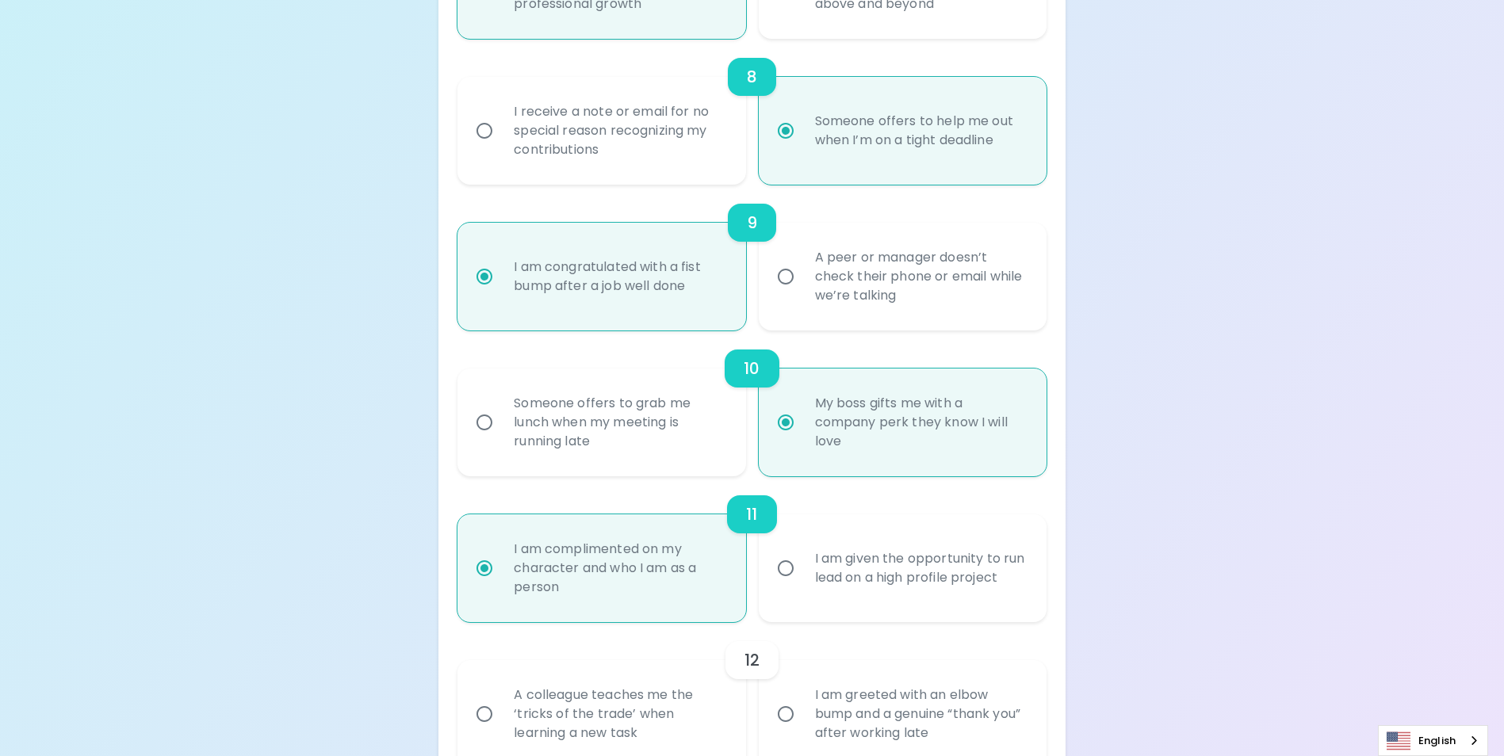
scroll to position [1414, 0]
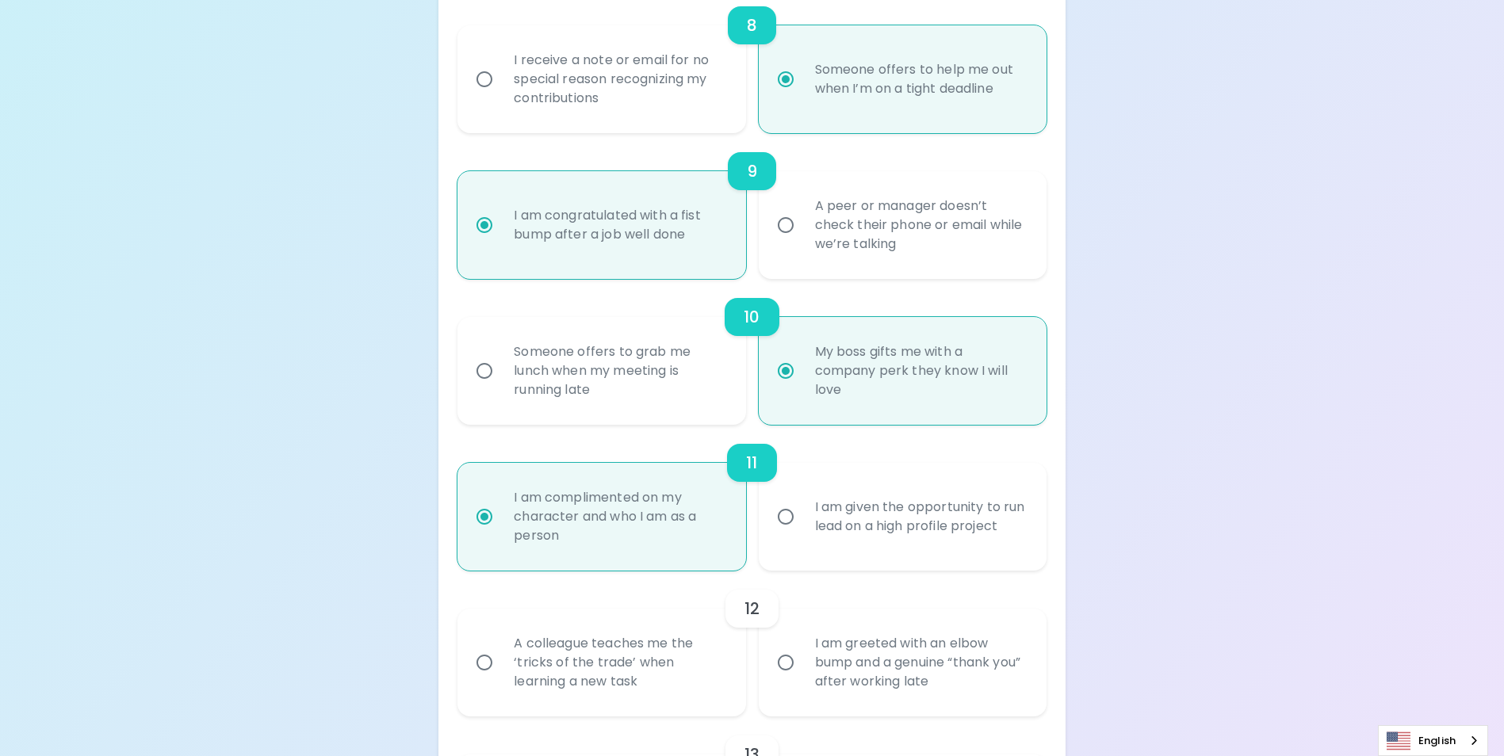
radio input "true"
click at [794, 678] on input "I am greeted with an elbow bump and a genuine “thank you” after working late" at bounding box center [785, 662] width 33 height 33
radio input "false"
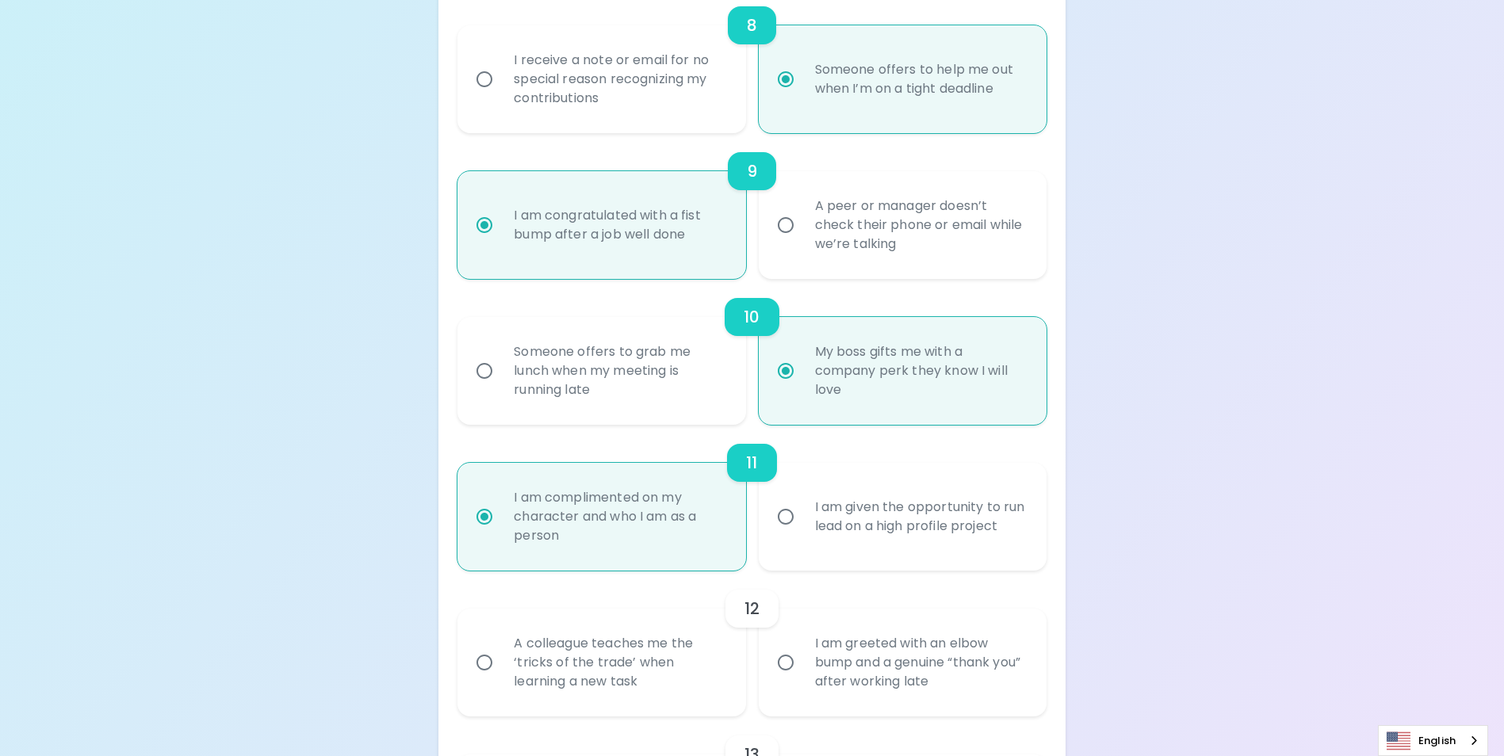
radio input "false"
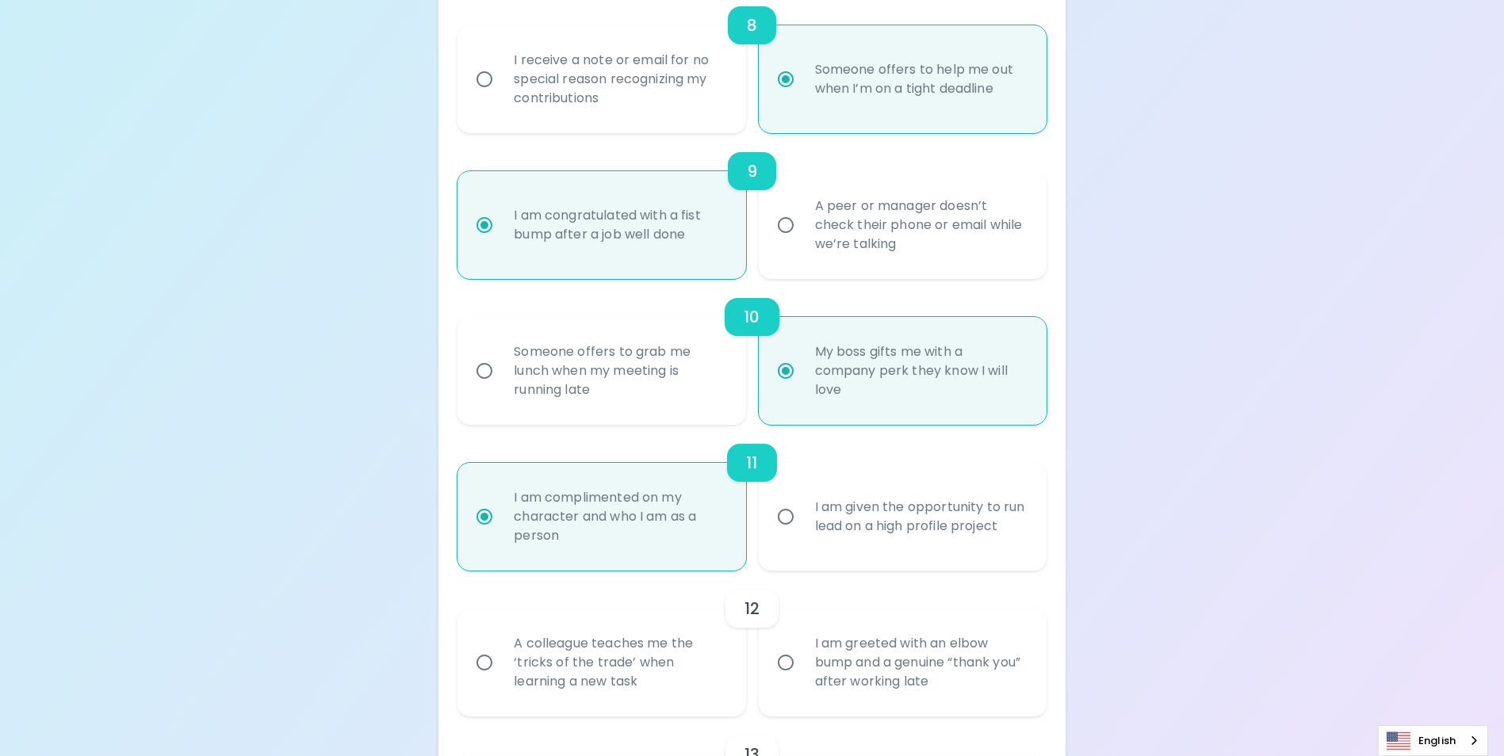
radio input "false"
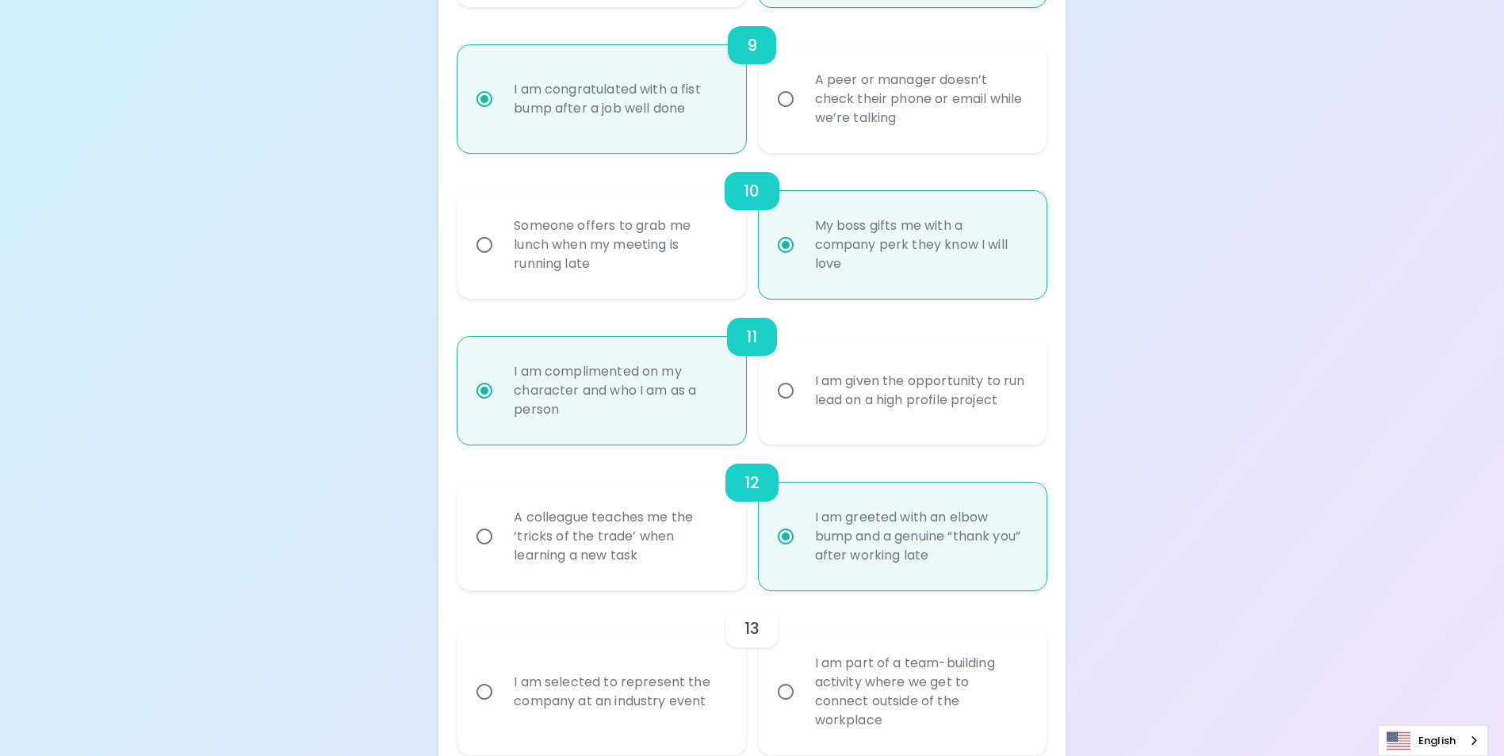
scroll to position [1540, 0]
radio input "true"
click at [490, 699] on input "I am selected to represent the company at an industry event" at bounding box center [484, 691] width 33 height 33
radio input "false"
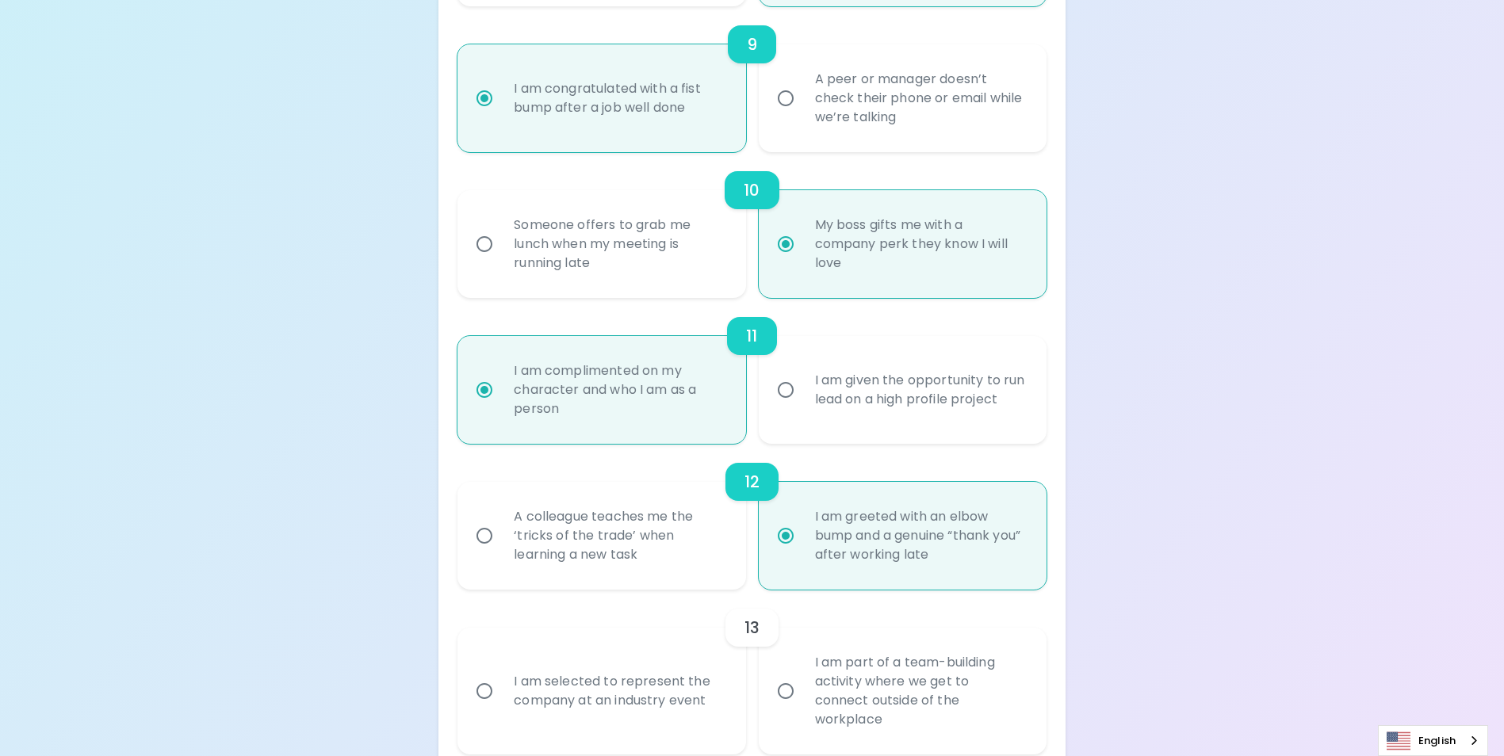
radio input "false"
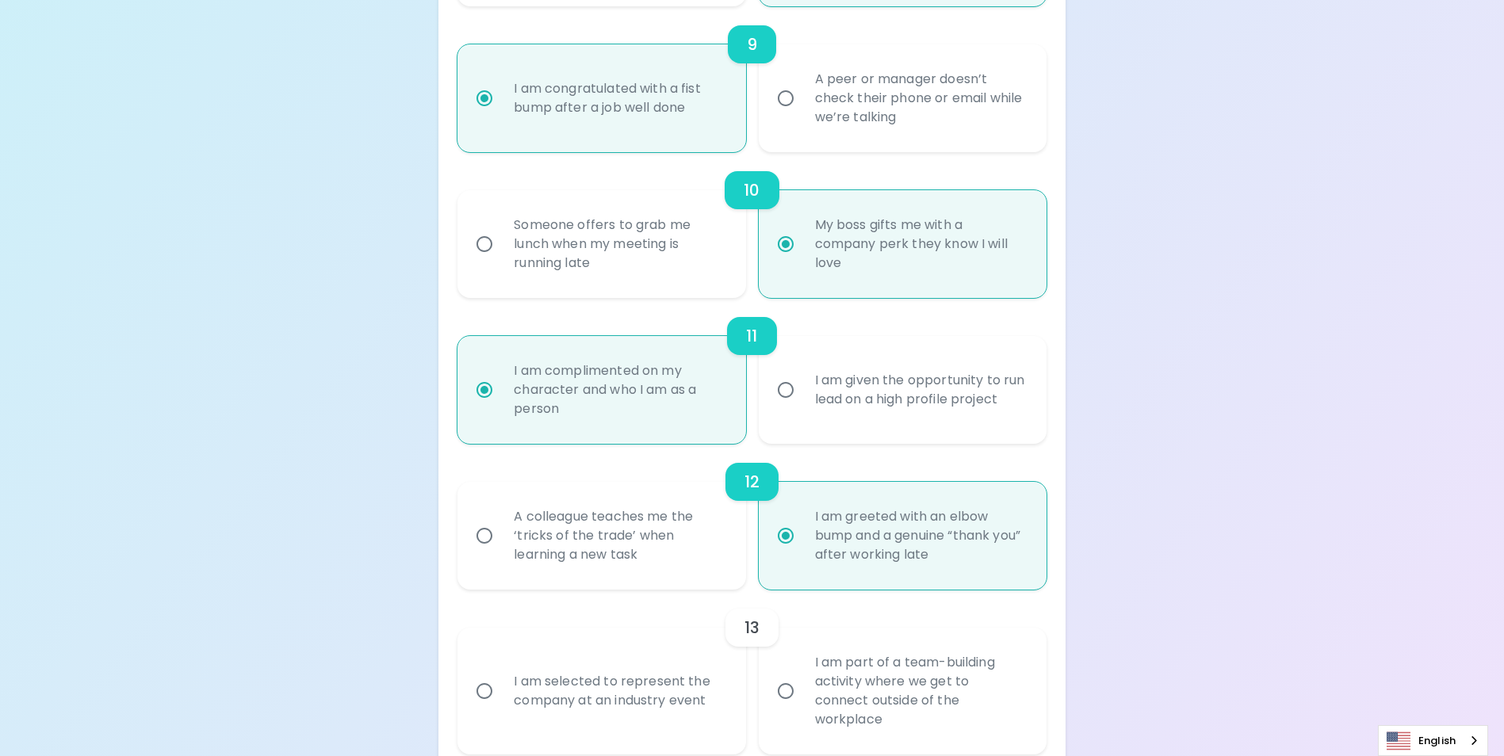
radio input "false"
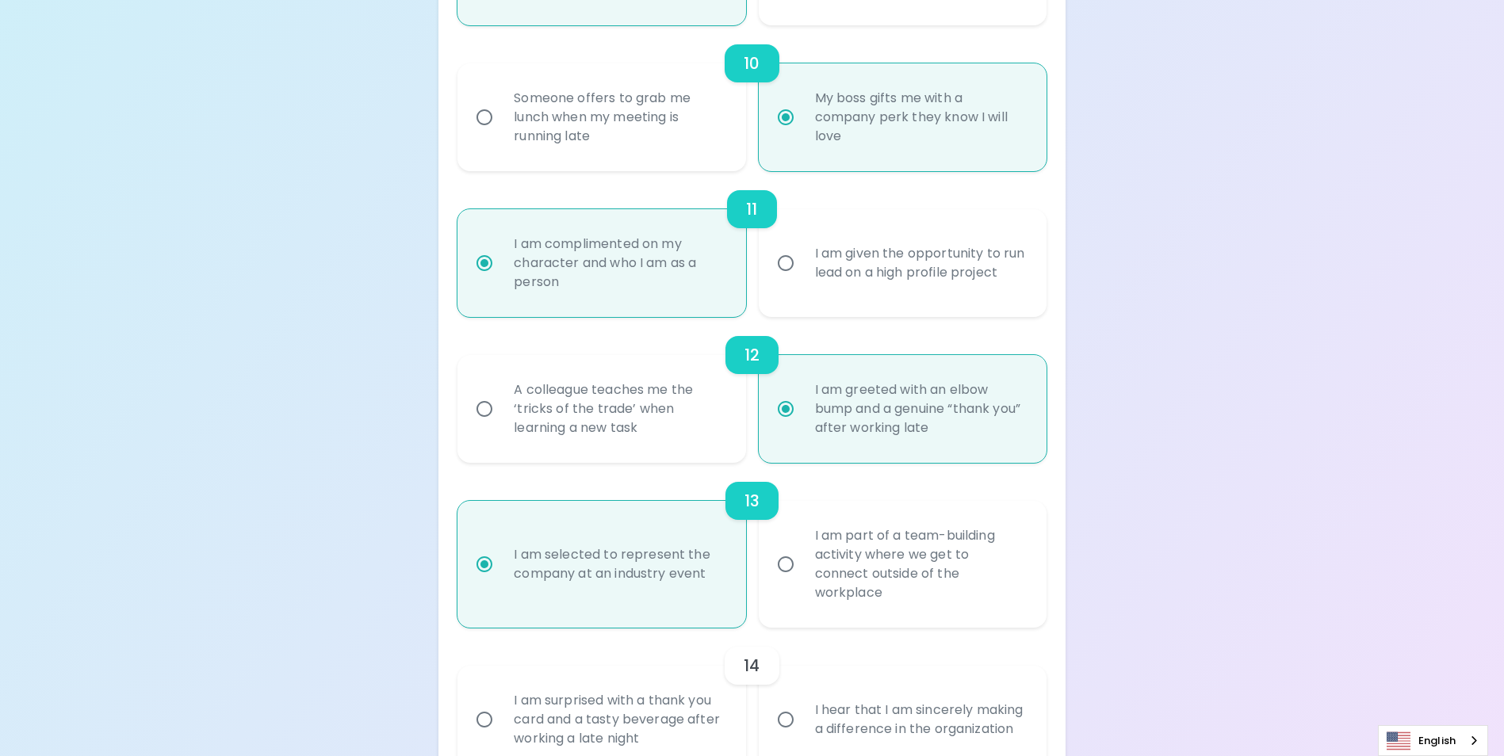
radio input "true"
click at [782, 721] on input "I hear that I am sincerely making a difference in the organization" at bounding box center [785, 719] width 33 height 33
radio input "false"
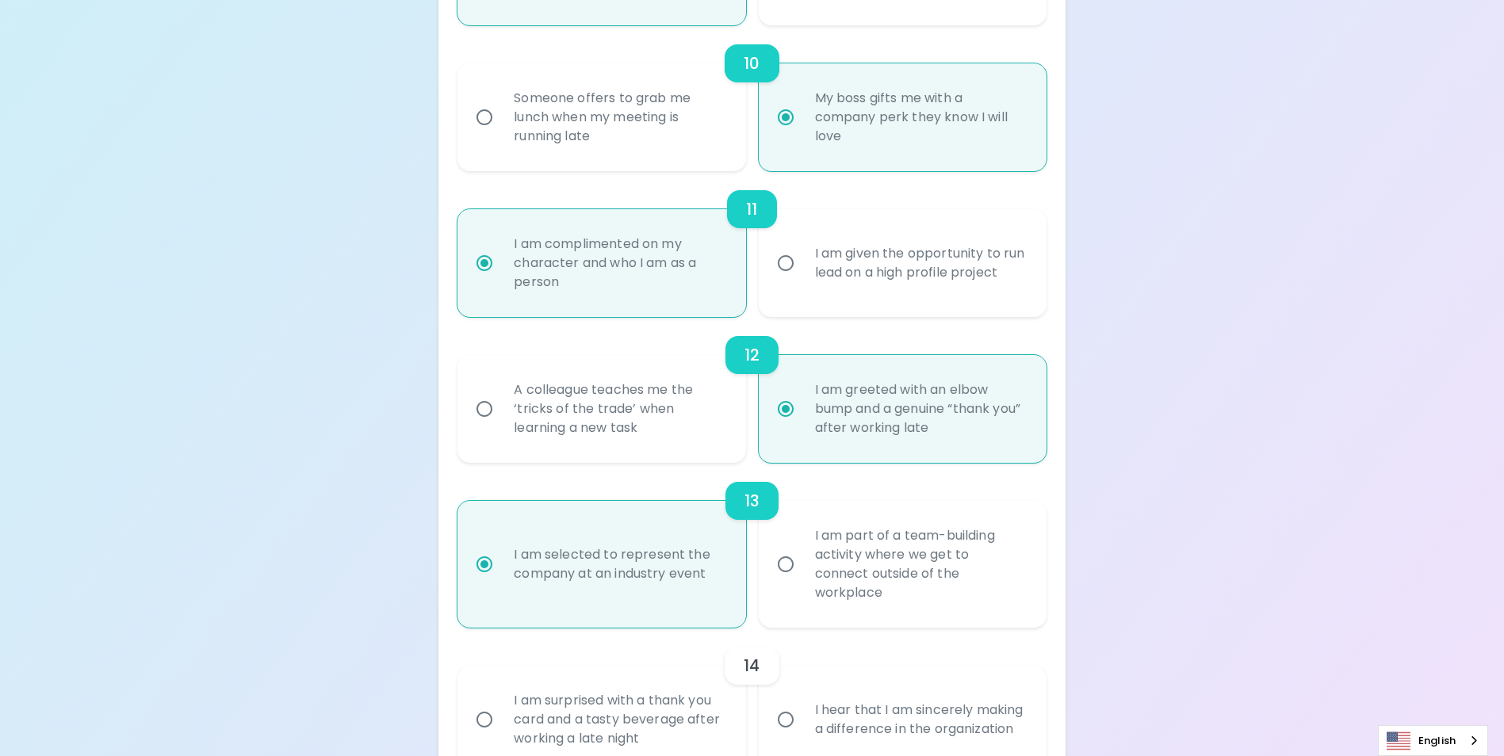
radio input "false"
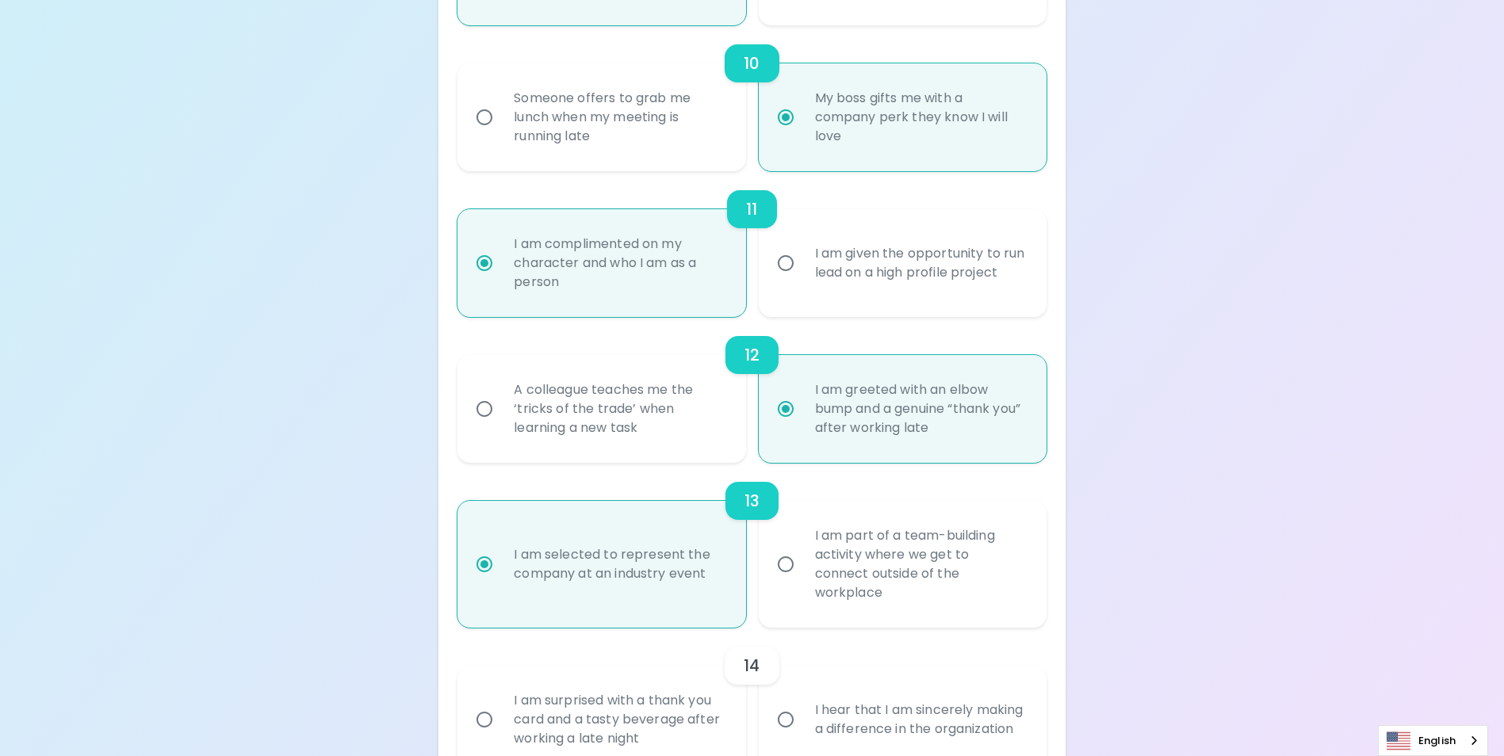
radio input "false"
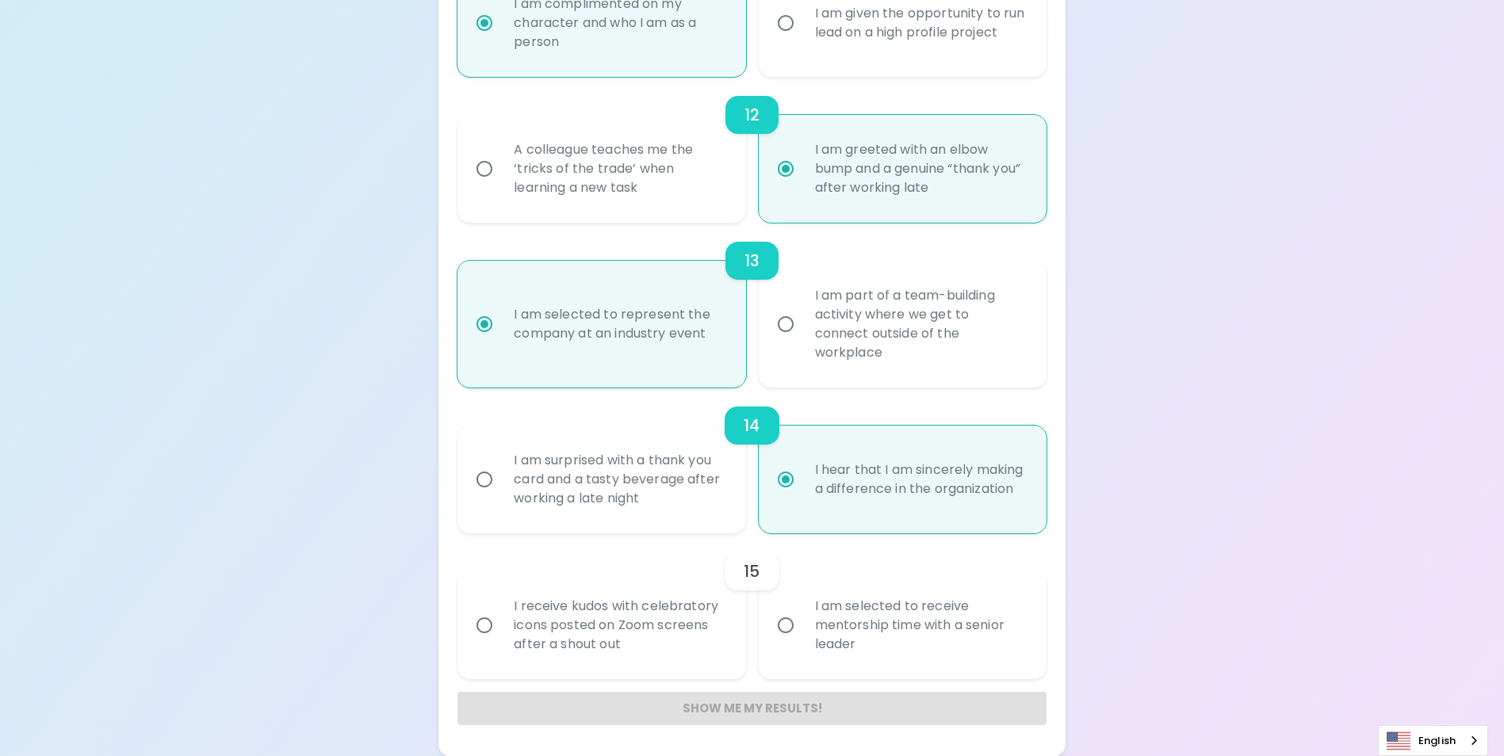
scroll to position [1908, 0]
radio input "true"
click at [480, 628] on input "I receive kudos with celebratory icons posted on Zoom screens after a shout out" at bounding box center [484, 624] width 33 height 33
radio input "false"
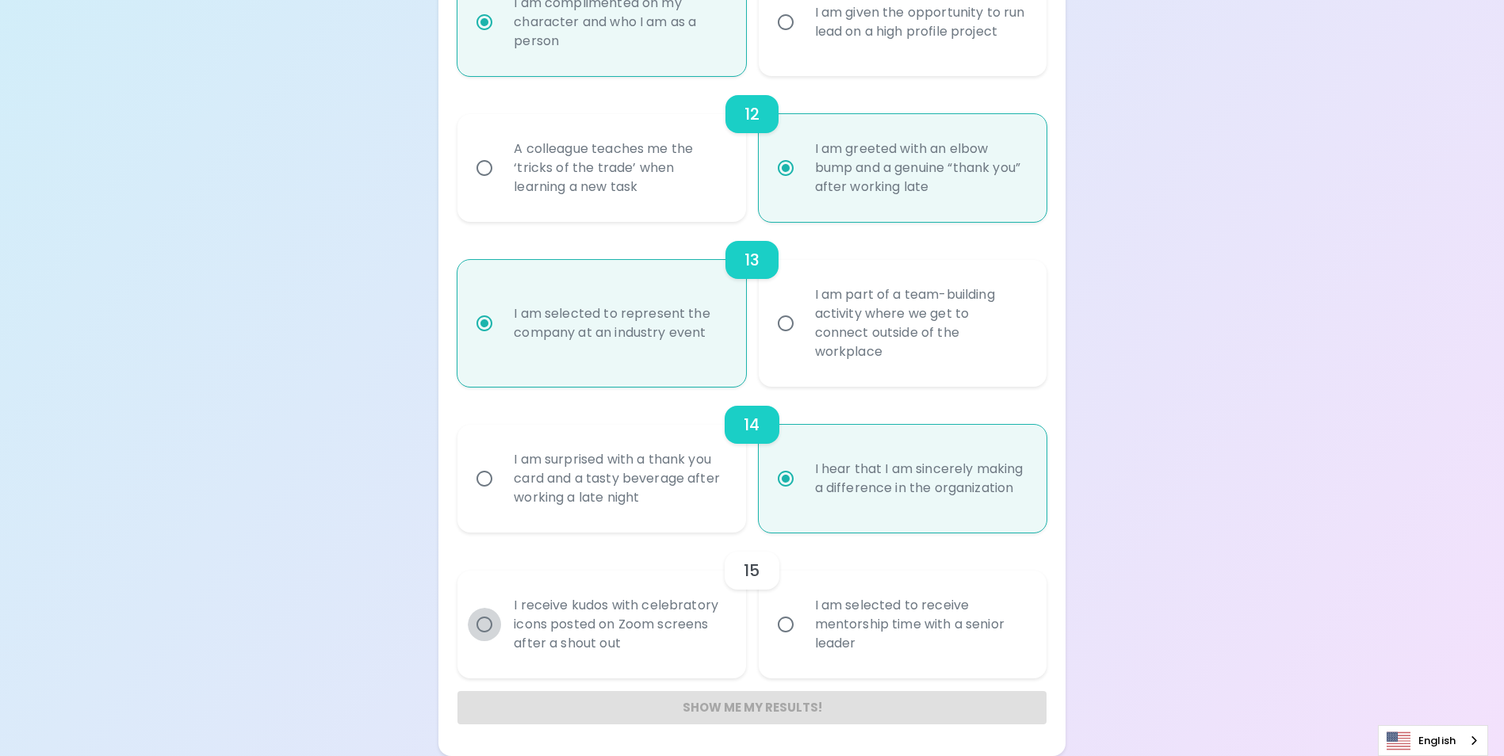
radio input "false"
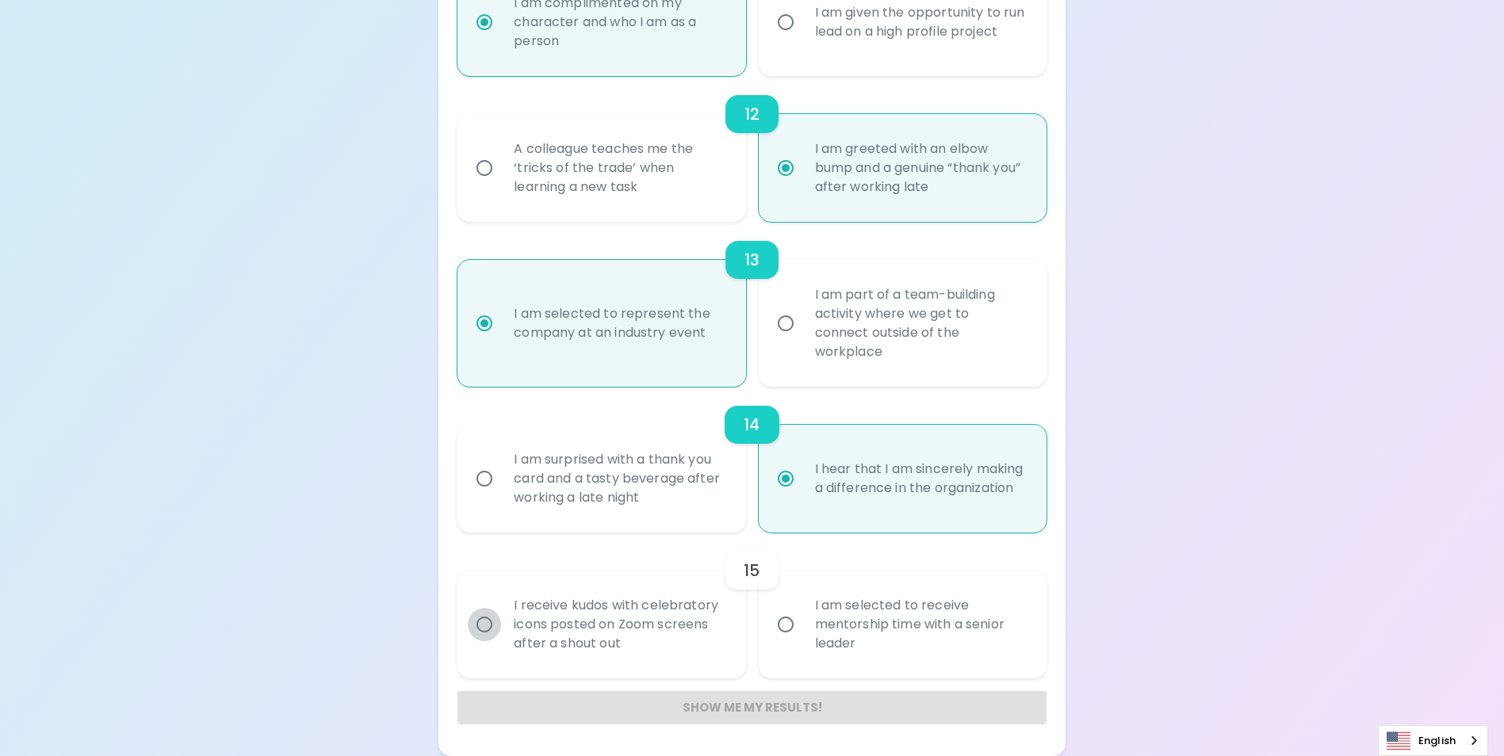
radio input "false"
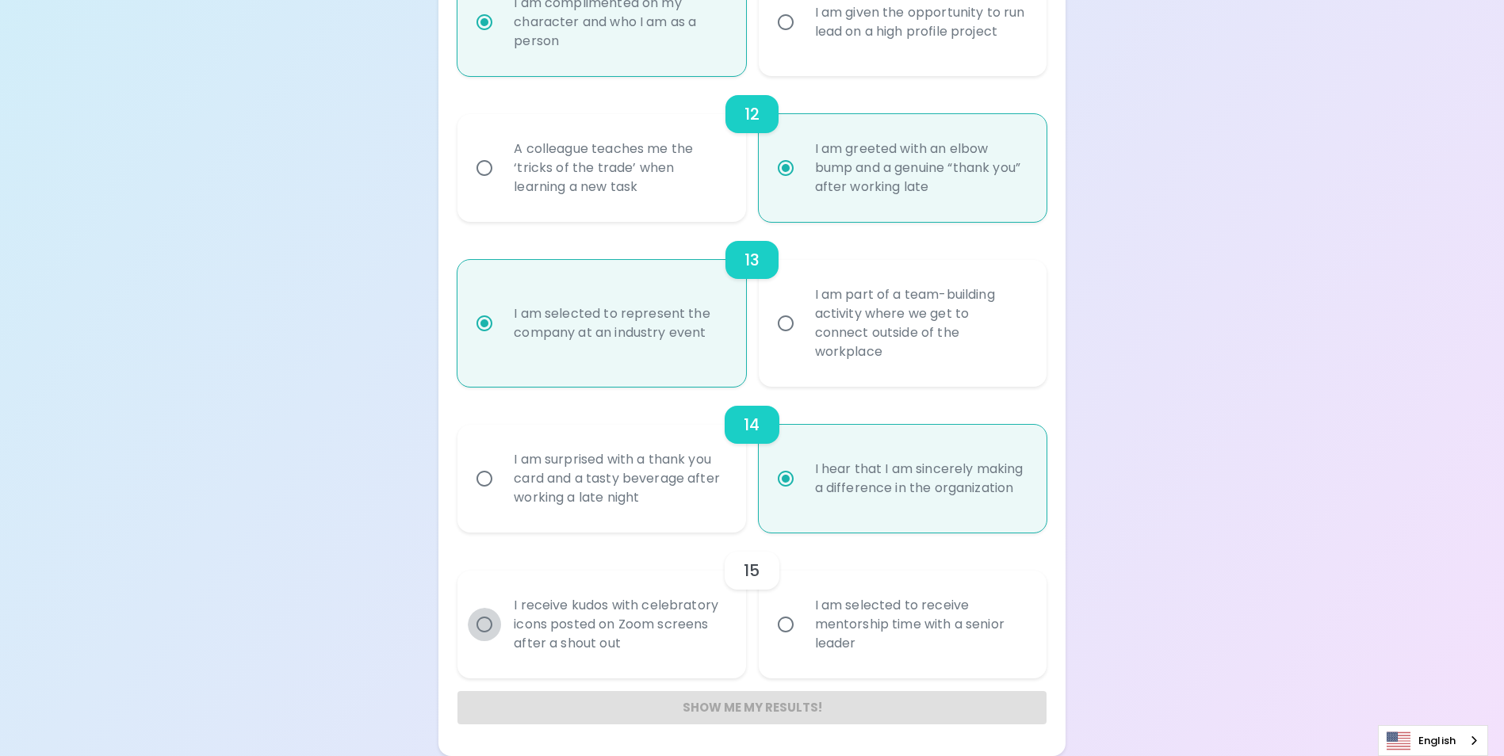
radio input "false"
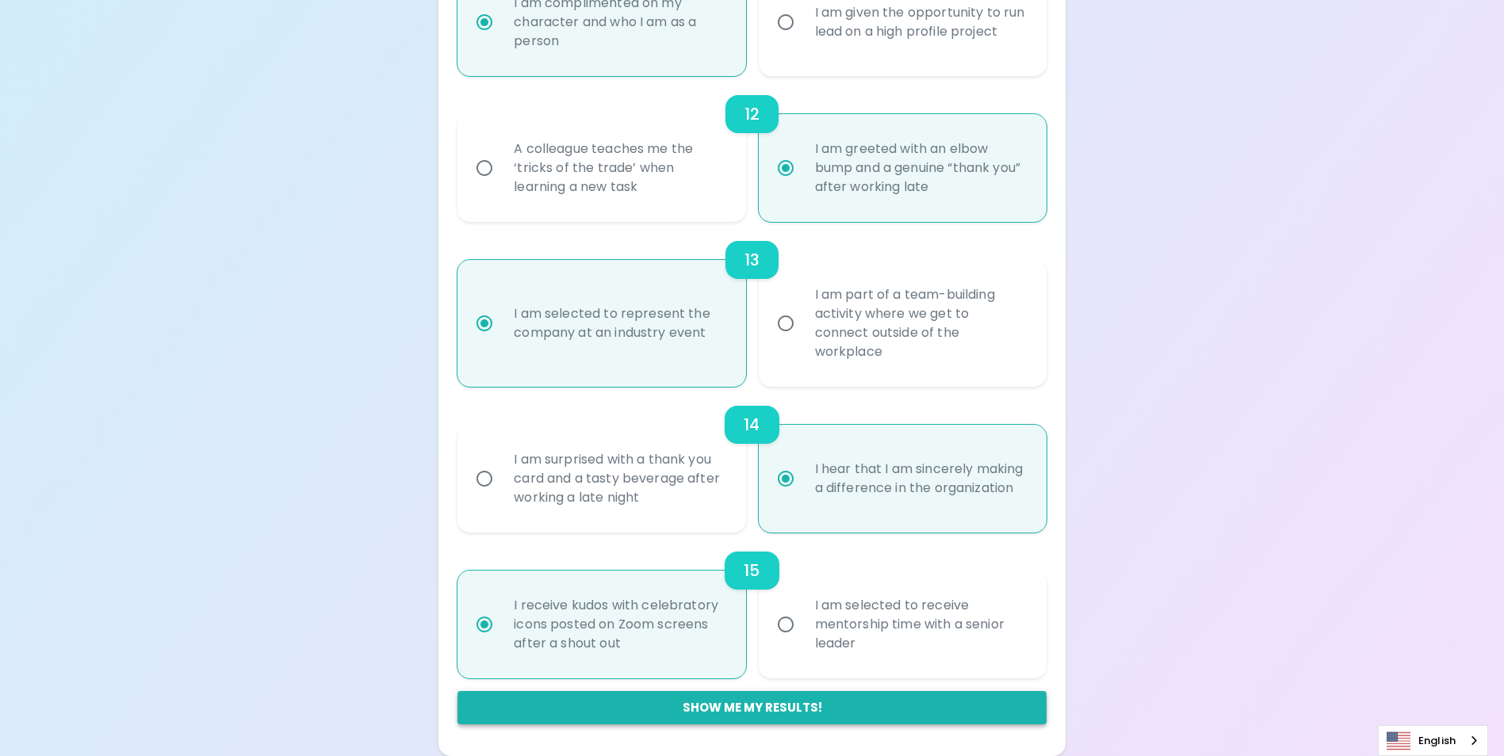
radio input "true"
click at [806, 705] on button "Show me my results!" at bounding box center [751, 707] width 588 height 33
radio input "false"
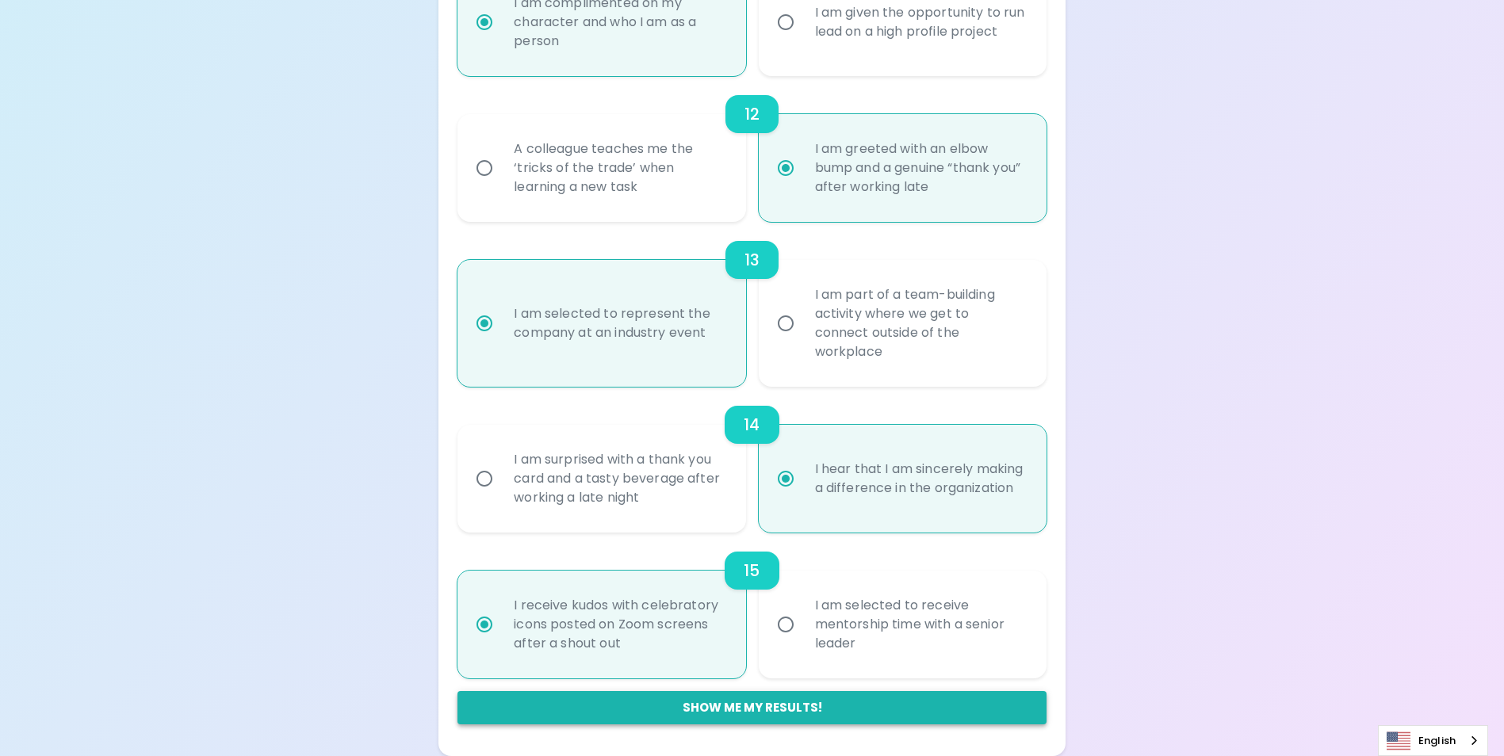
radio input "false"
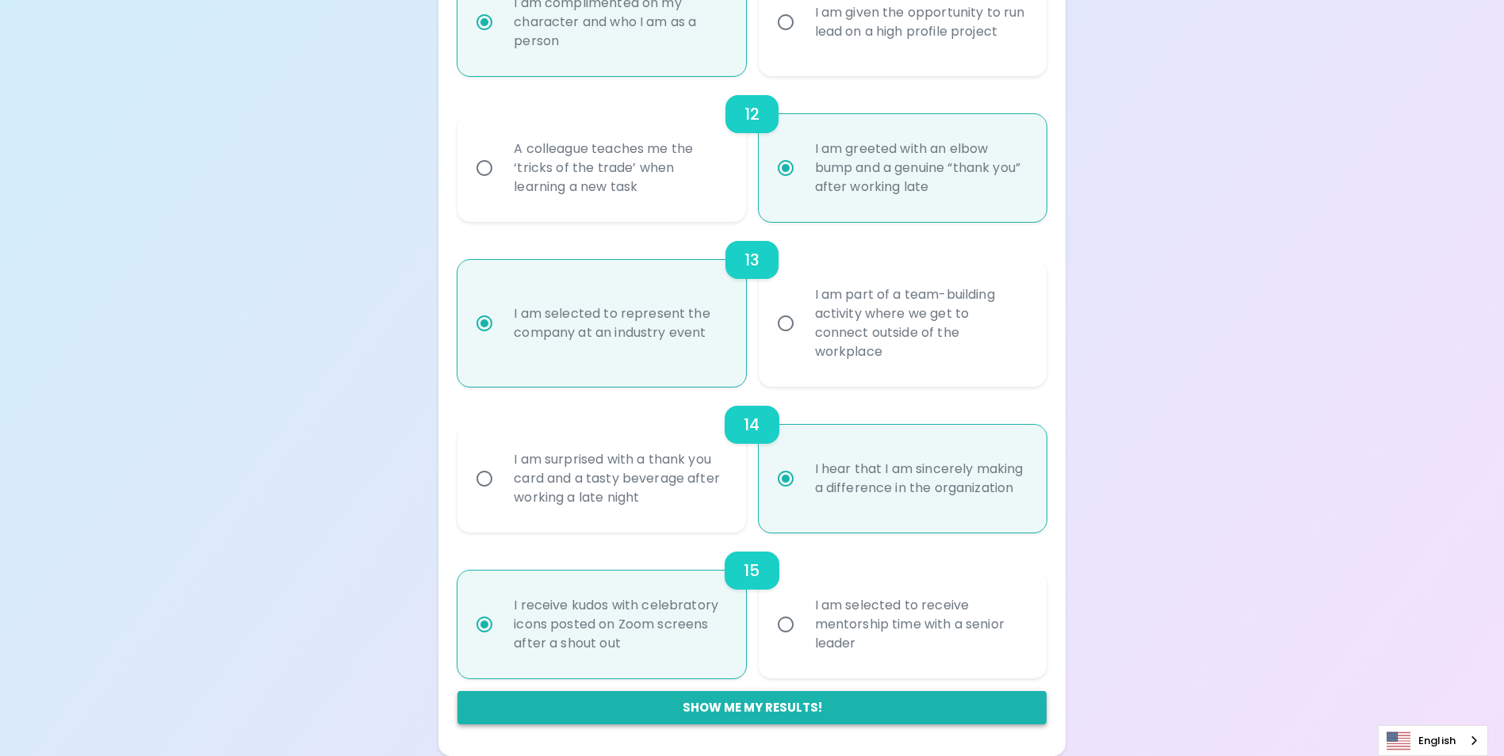
radio input "false"
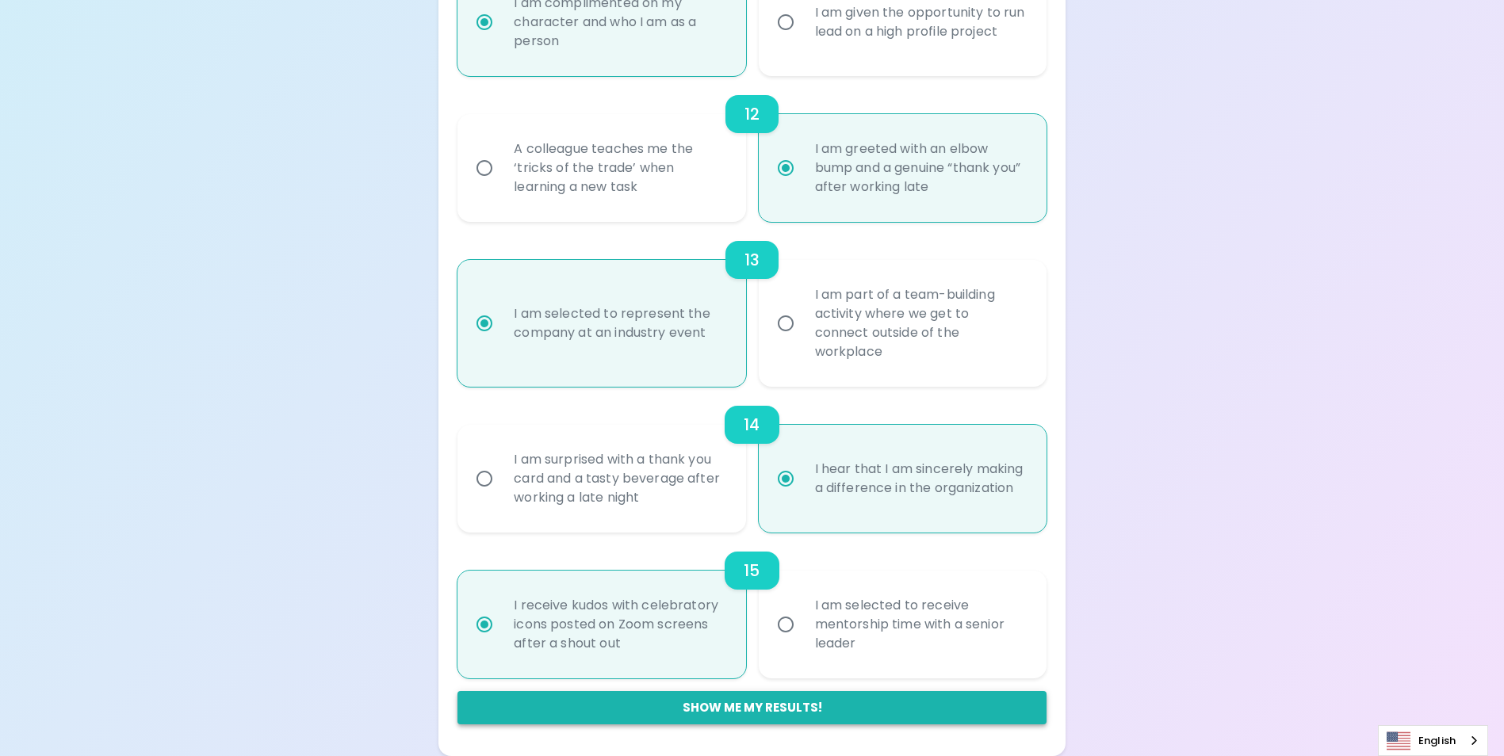
radio input "false"
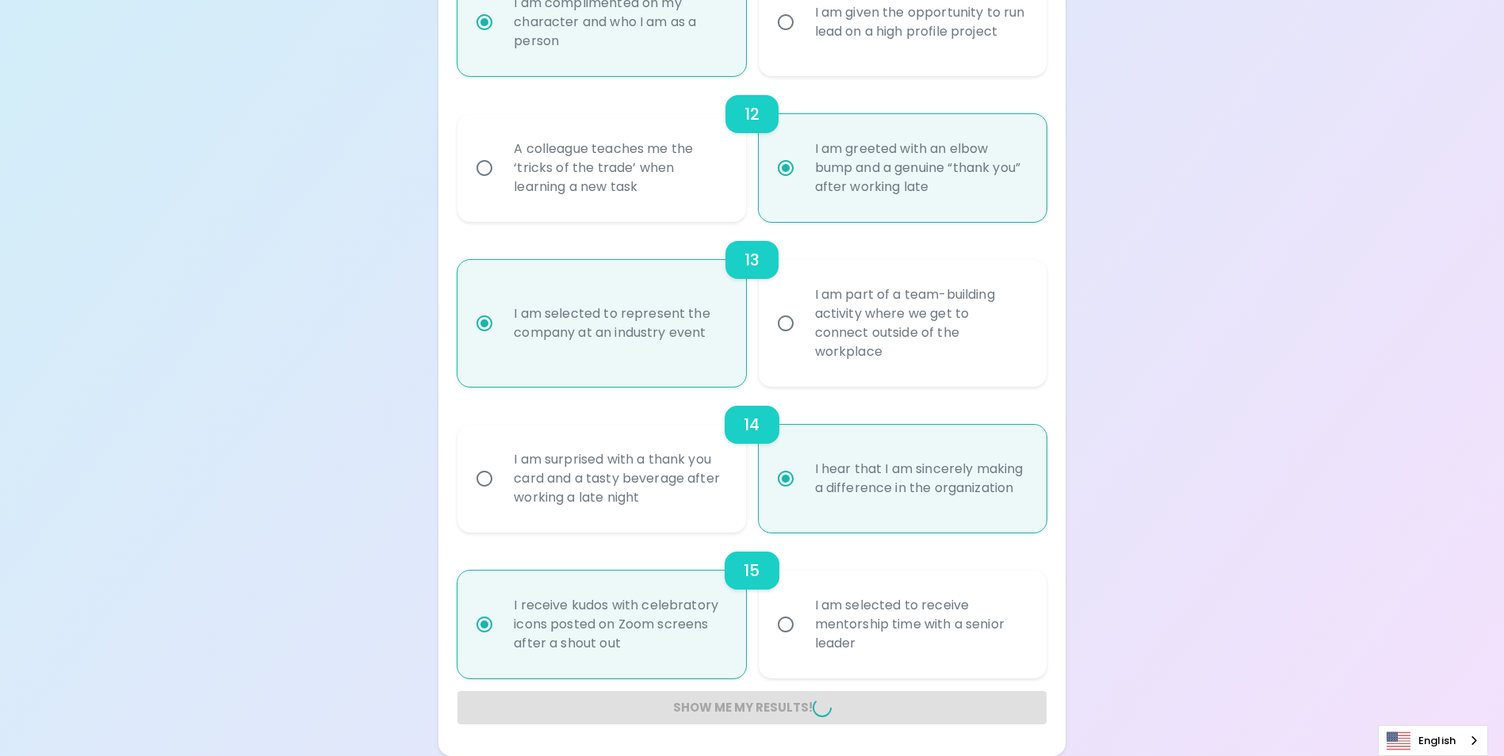
radio input "false"
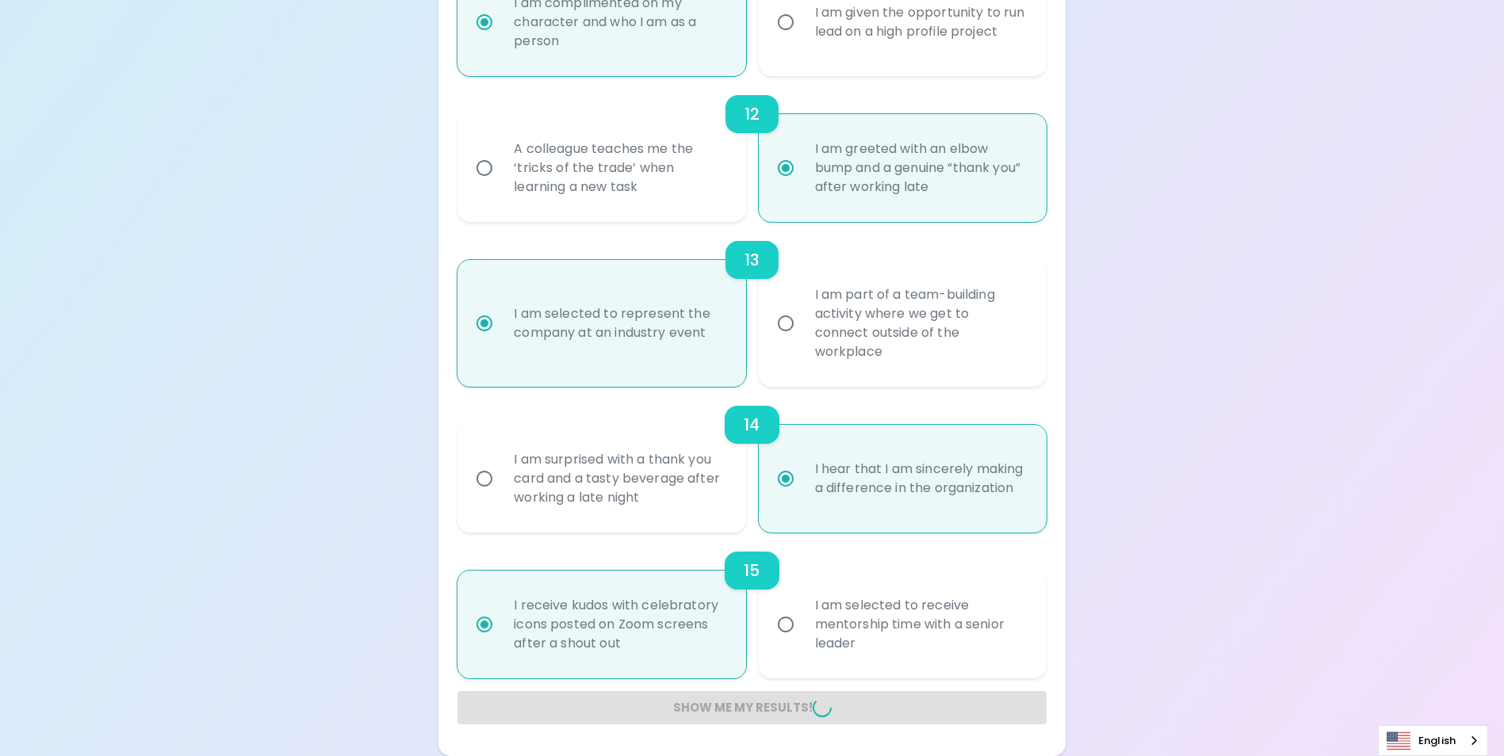
radio input "false"
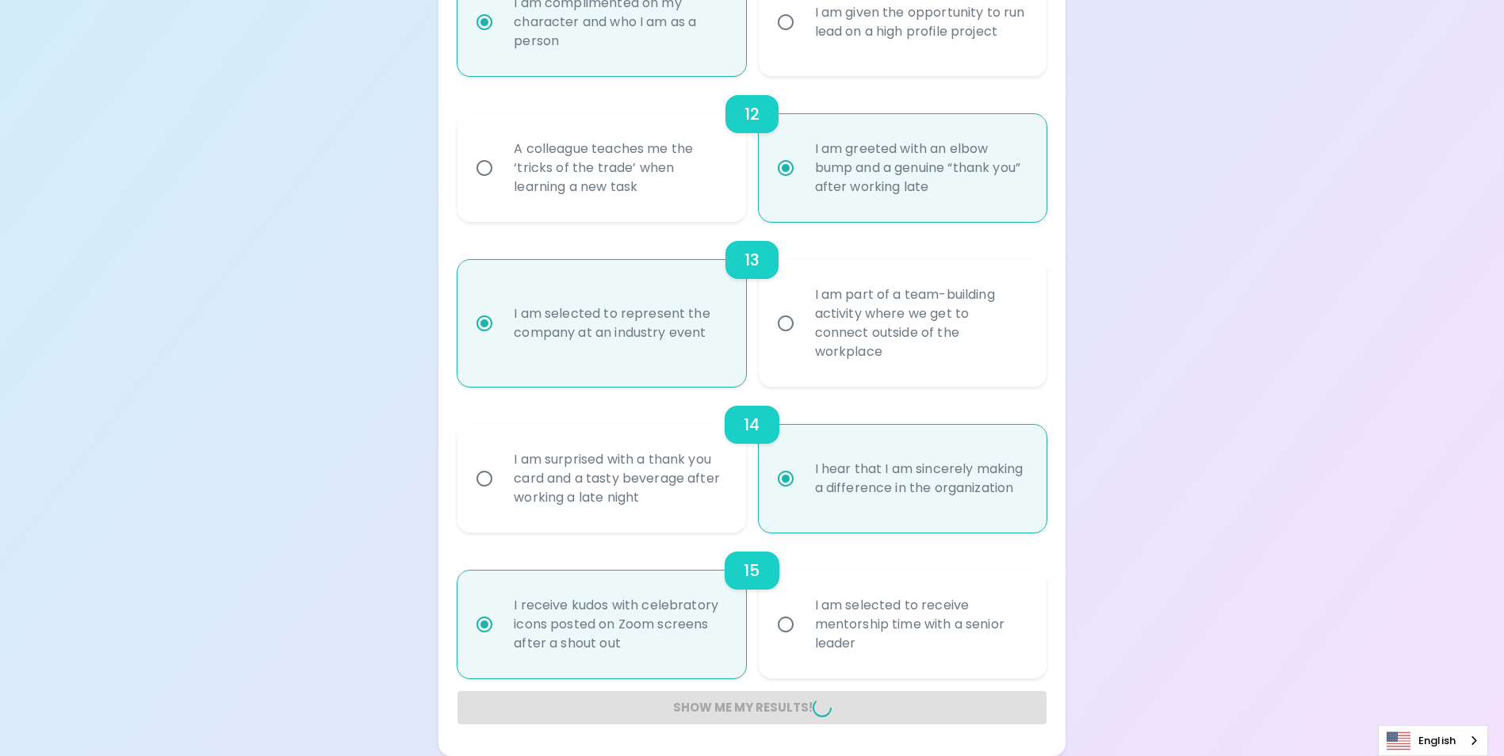
radio input "false"
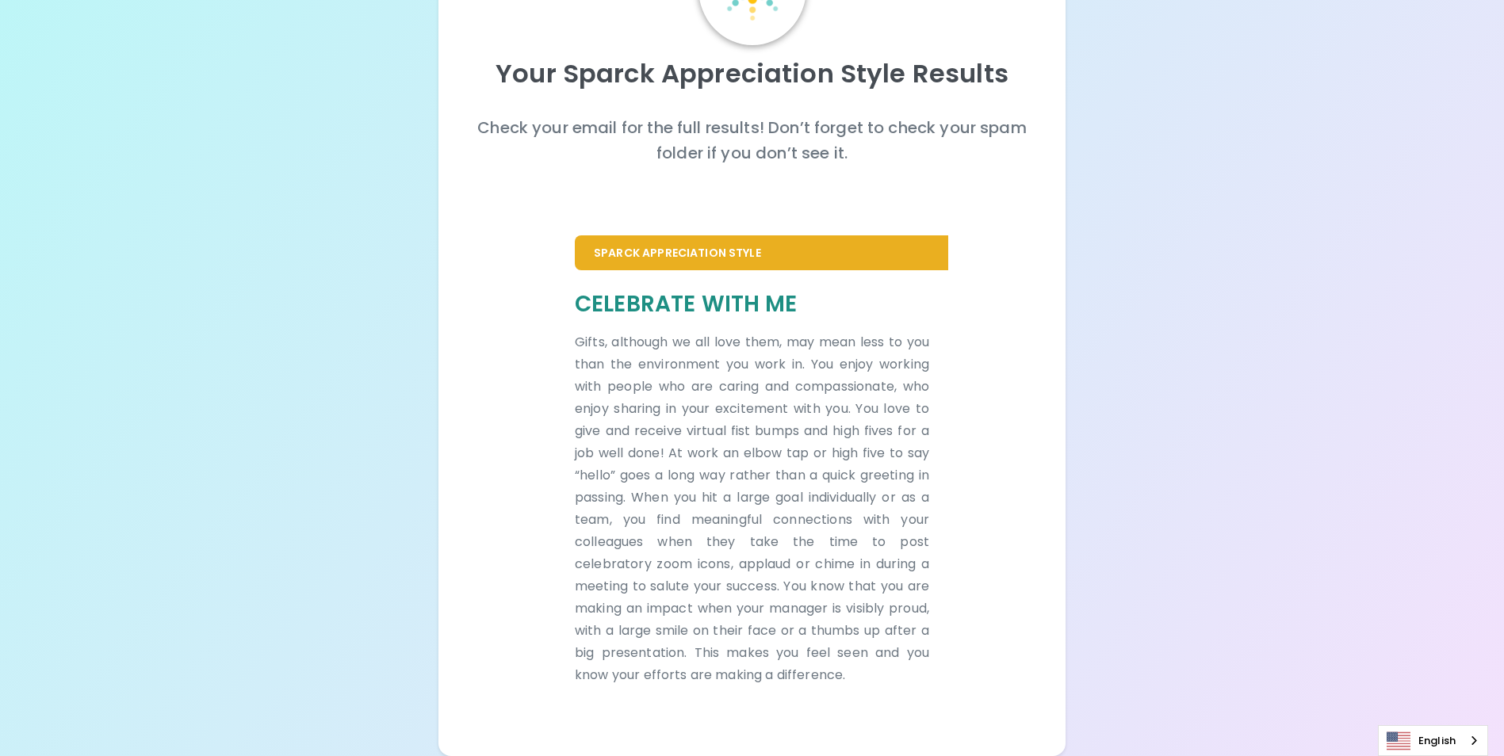
scroll to position [132, 0]
